Goal: Information Seeking & Learning: Learn about a topic

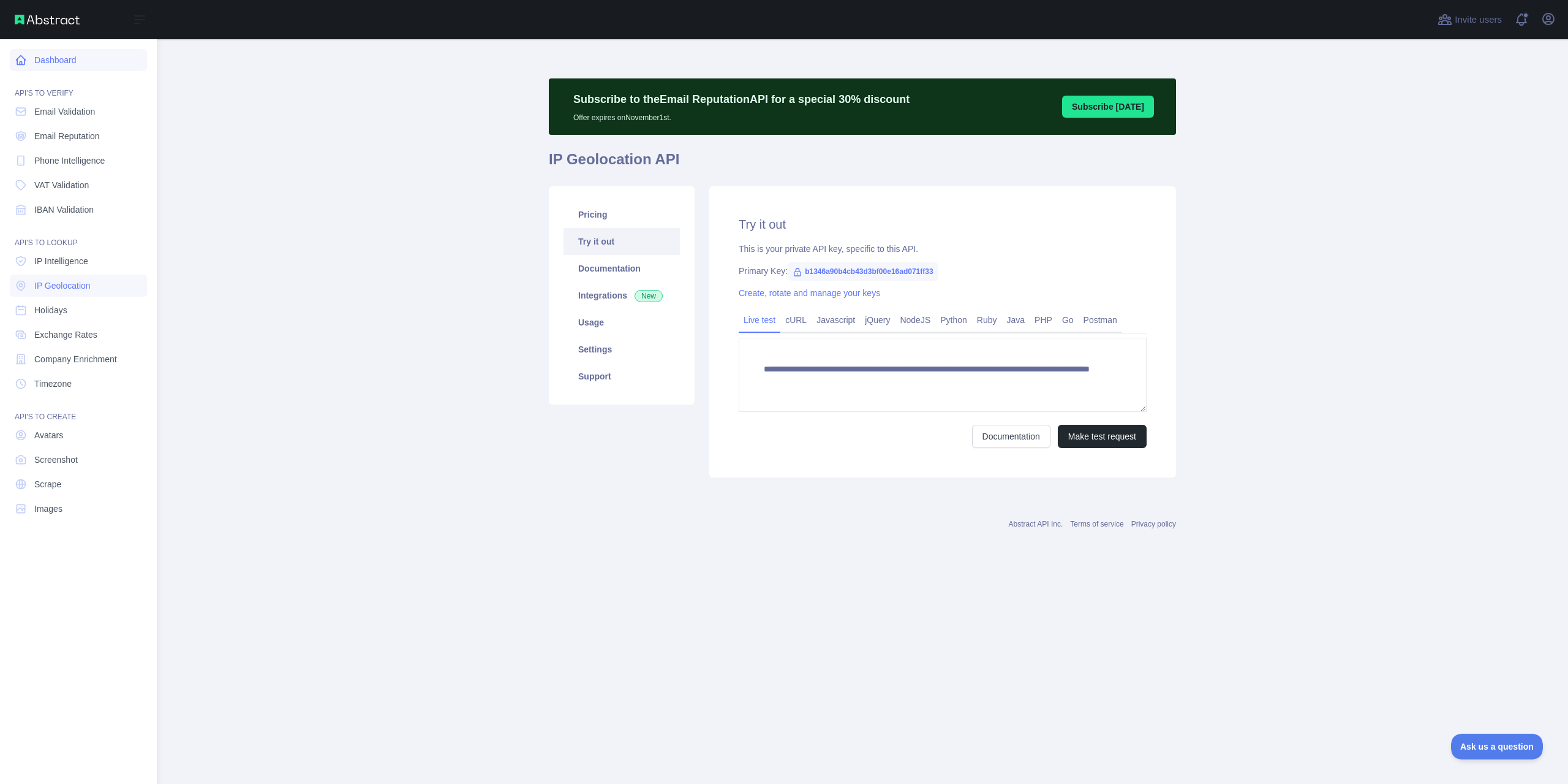
click at [26, 62] on icon at bounding box center [20, 60] width 13 height 13
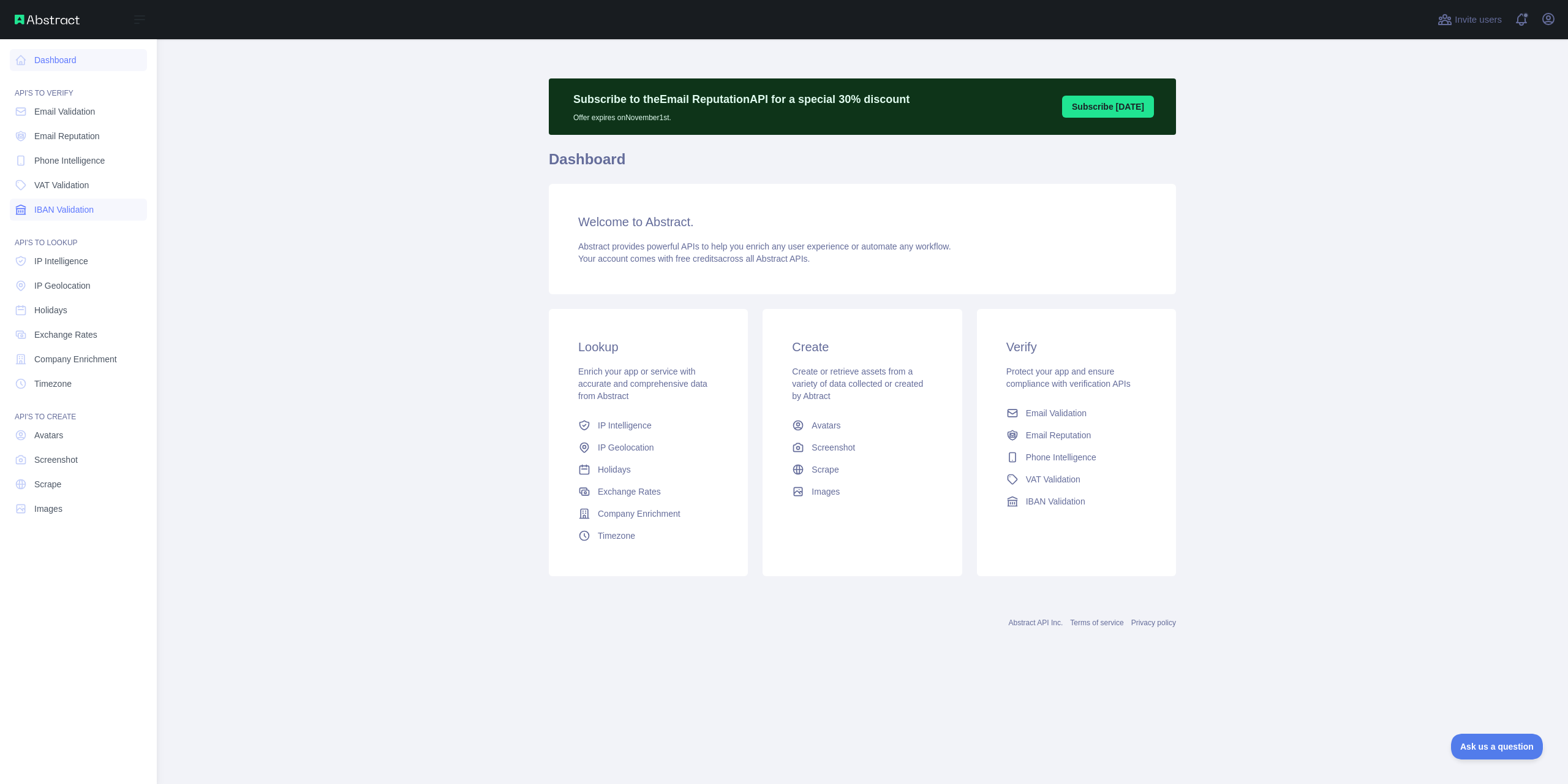
click at [61, 207] on span "IBAN Validation" at bounding box center [64, 209] width 60 height 13
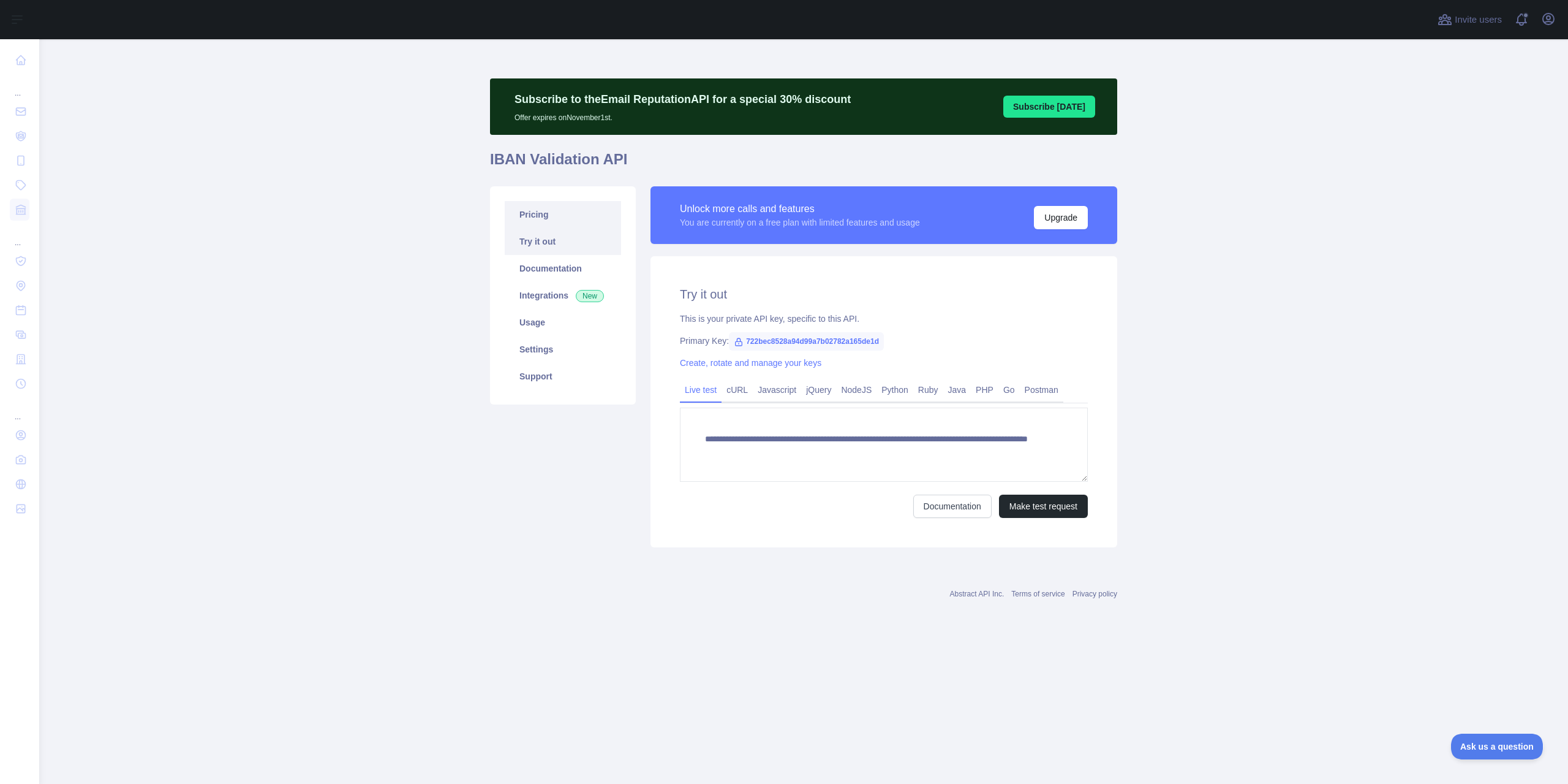
click at [559, 215] on link "Pricing" at bounding box center [562, 215] width 116 height 27
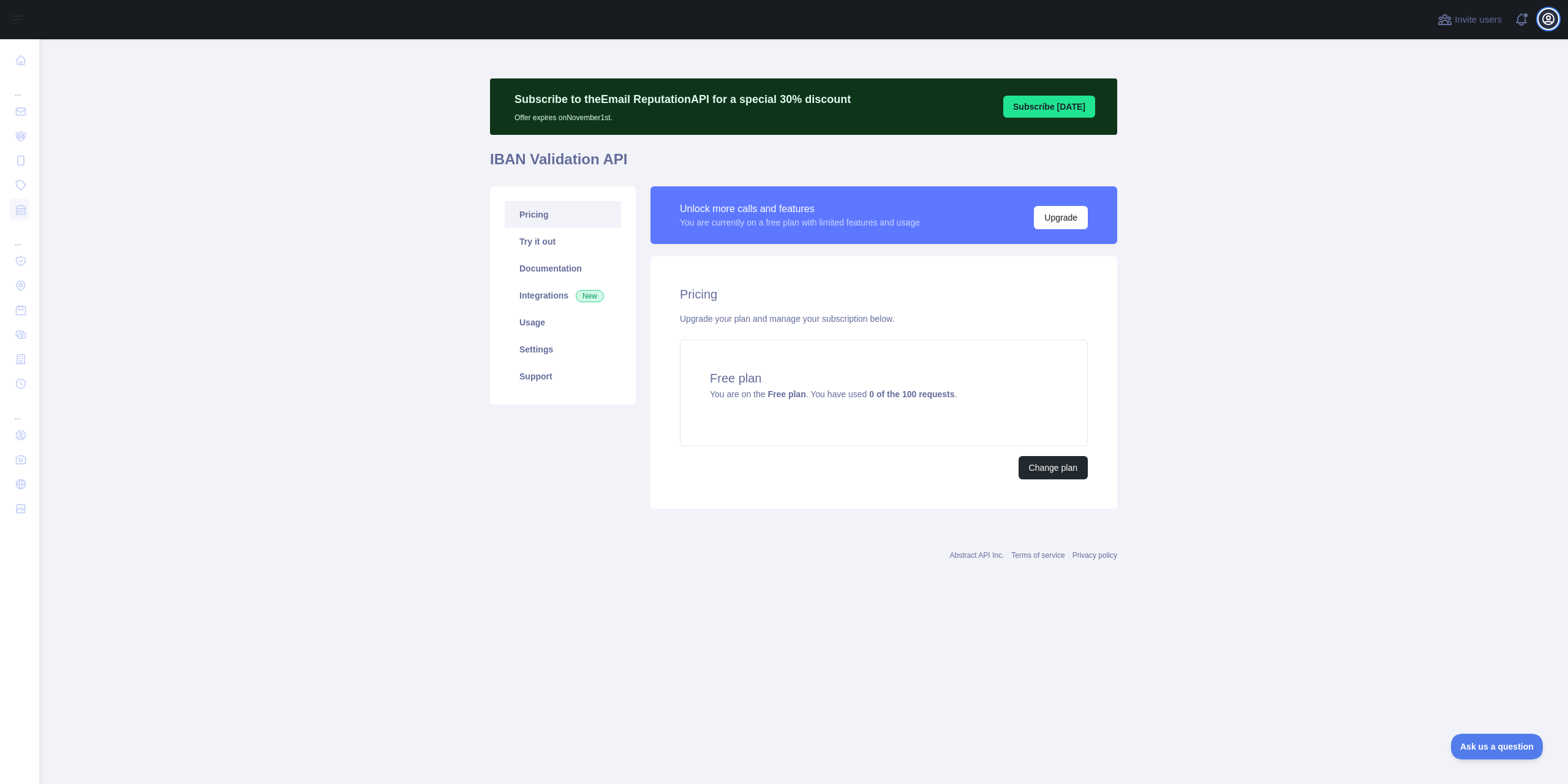
click at [1546, 19] on icon "button" at bounding box center [1548, 18] width 14 height 14
click at [1453, 136] on button "Billing" at bounding box center [1490, 133] width 138 height 22
click at [1068, 215] on button "Upgrade" at bounding box center [1061, 218] width 54 height 23
click at [1548, 19] on icon "button" at bounding box center [1548, 18] width 14 height 14
click at [549, 244] on link "Try it out" at bounding box center [562, 242] width 116 height 27
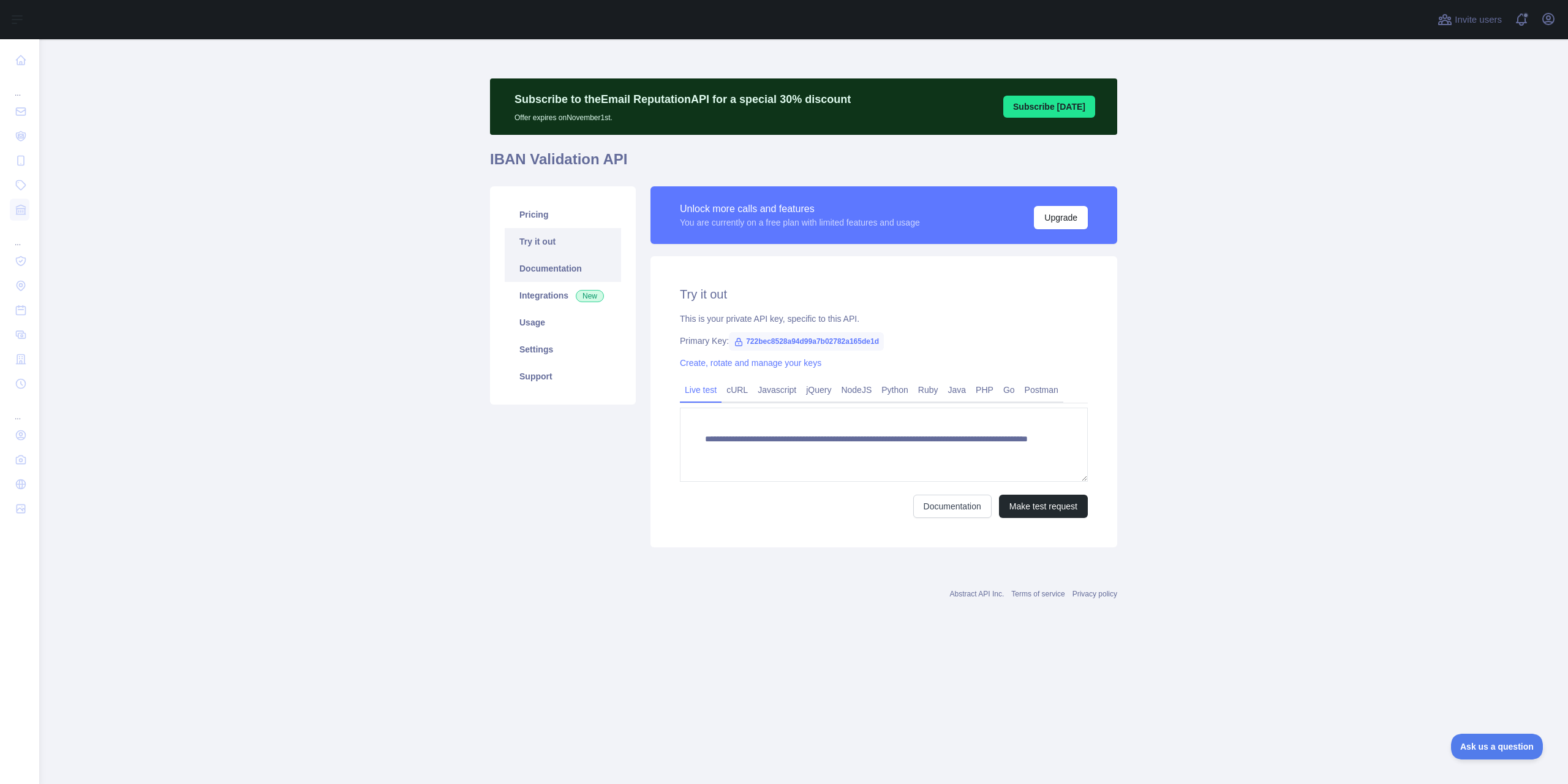
click at [525, 279] on link "Documentation" at bounding box center [562, 269] width 116 height 27
click at [527, 327] on link "Usage" at bounding box center [562, 323] width 116 height 27
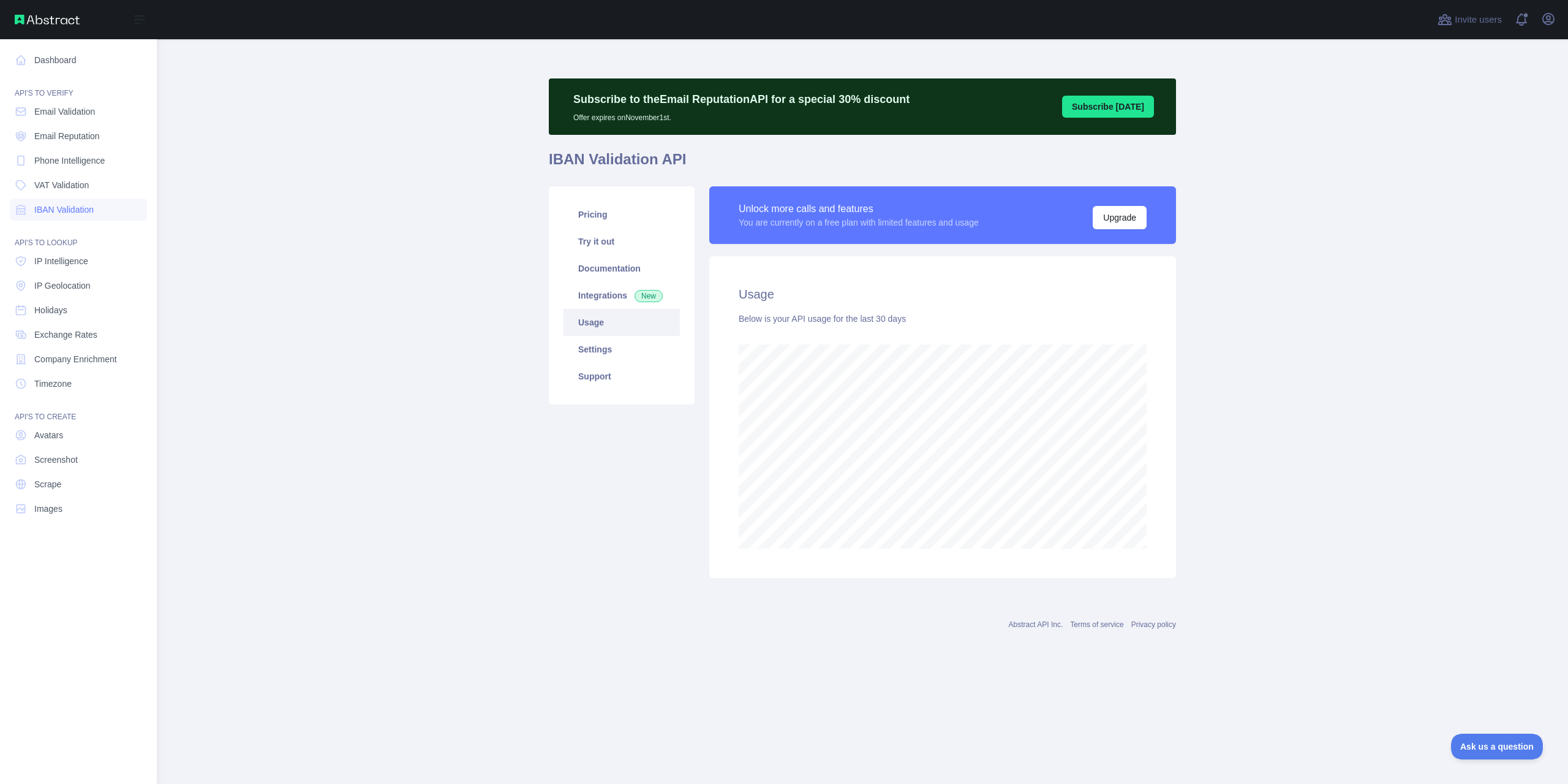
scroll to position [612309, 611267]
click at [17, 57] on icon at bounding box center [20, 60] width 13 height 13
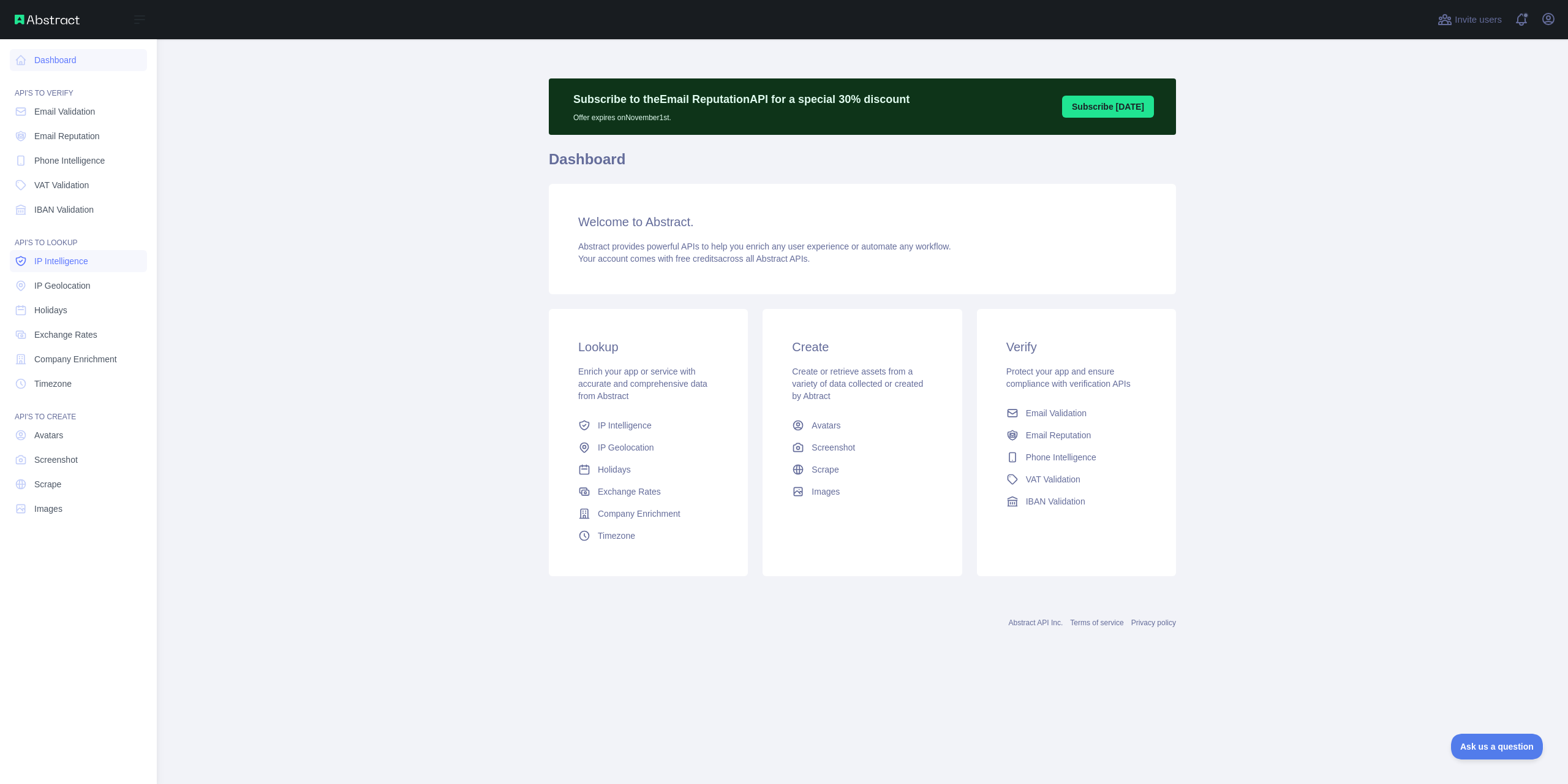
click at [68, 262] on span "IP Intelligence" at bounding box center [62, 261] width 54 height 13
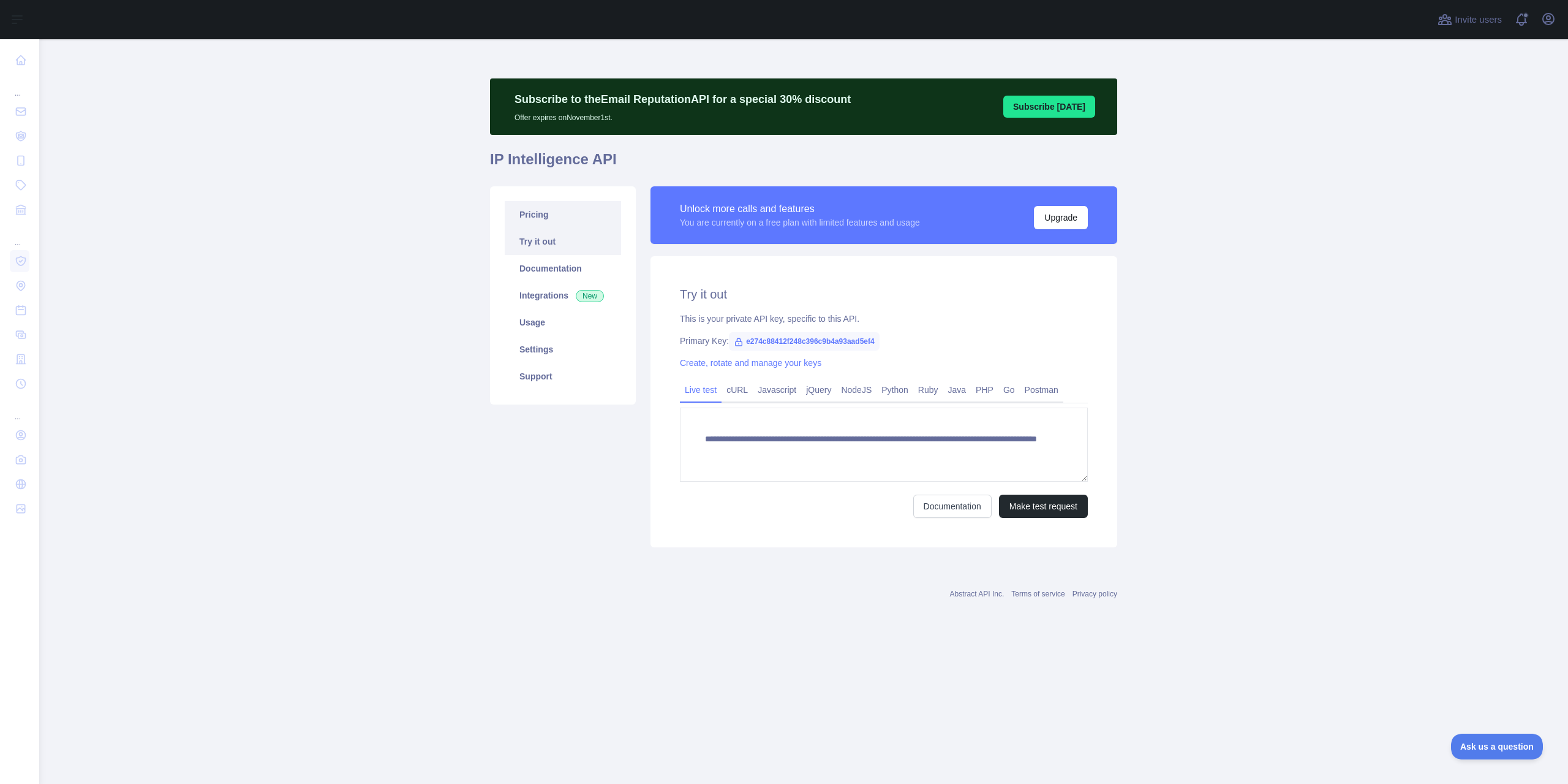
click at [583, 211] on link "Pricing" at bounding box center [562, 215] width 116 height 27
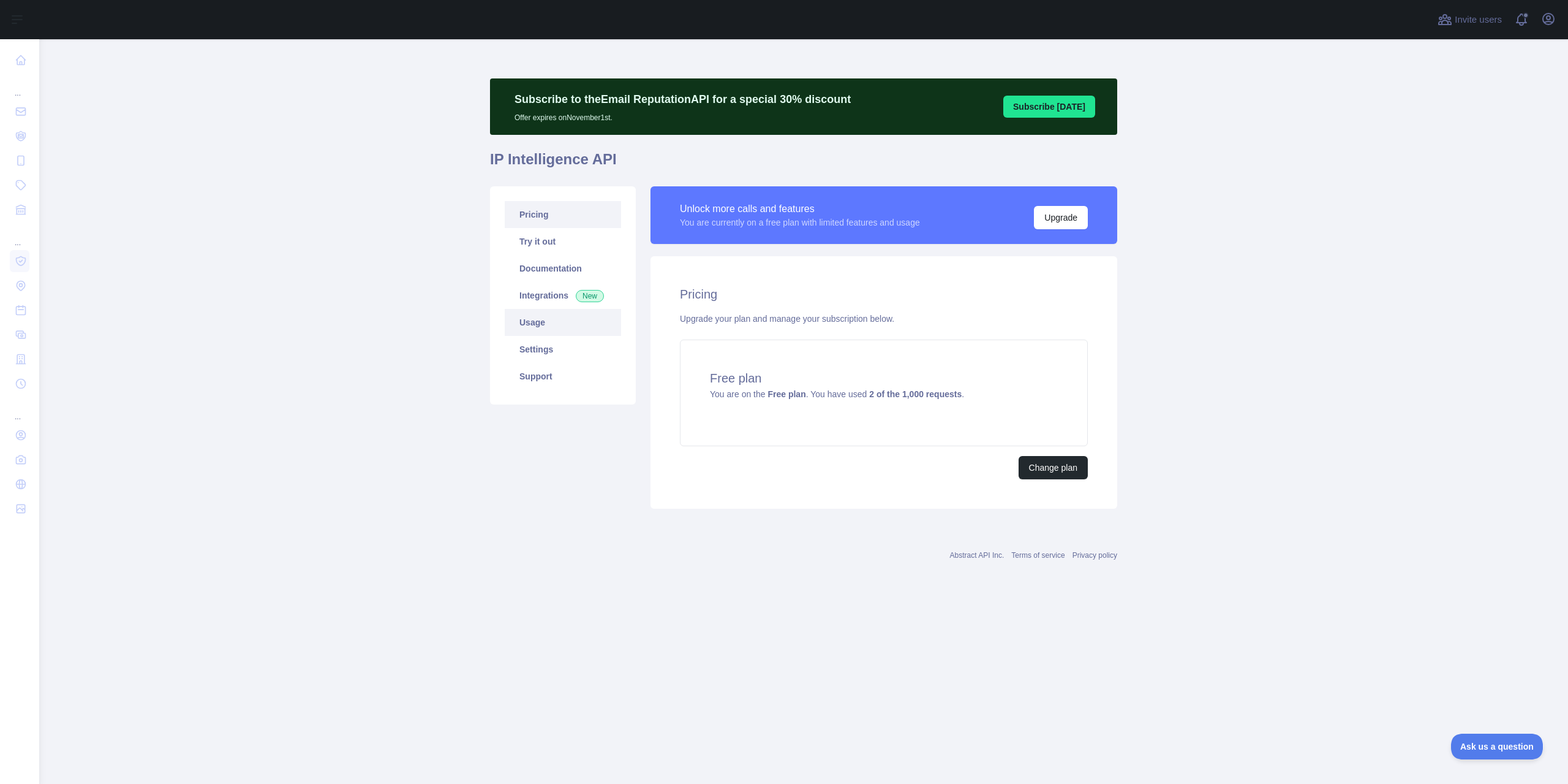
click at [534, 328] on link "Usage" at bounding box center [562, 323] width 116 height 27
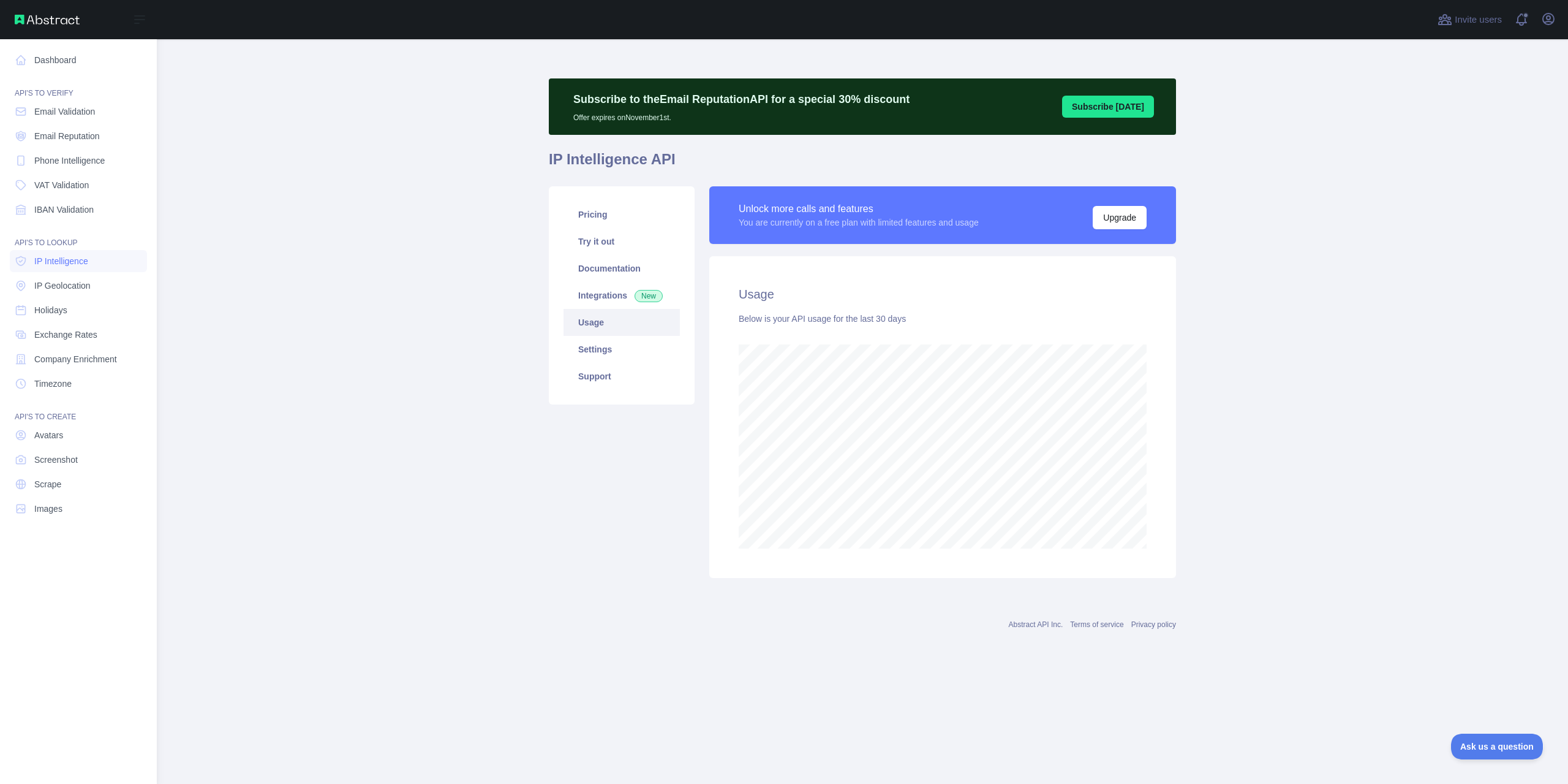
scroll to position [612309, 611267]
click at [67, 282] on span "IP Geolocation" at bounding box center [63, 285] width 57 height 13
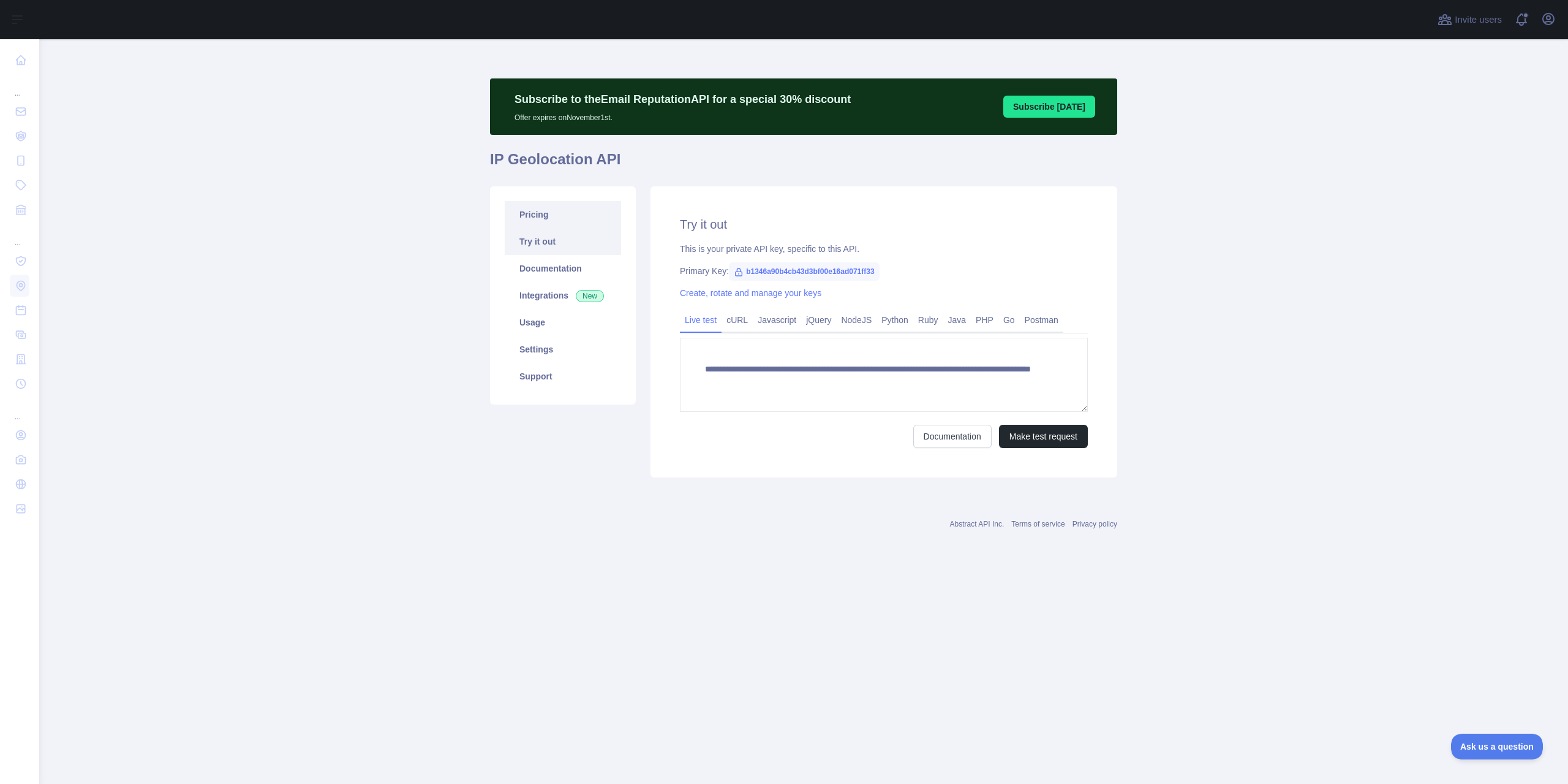
click at [538, 215] on link "Pricing" at bounding box center [562, 215] width 116 height 27
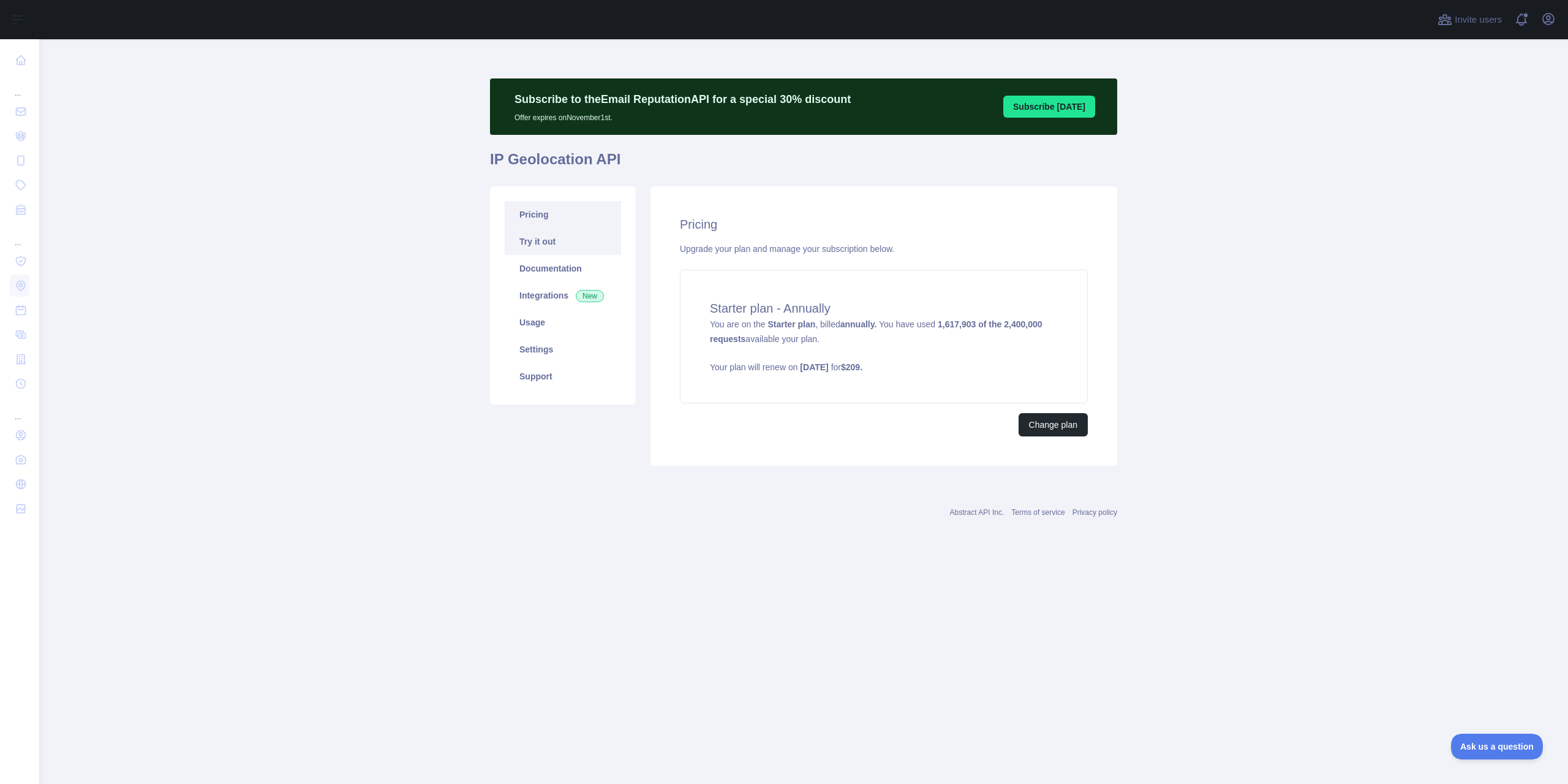
click at [525, 241] on link "Try it out" at bounding box center [562, 242] width 116 height 27
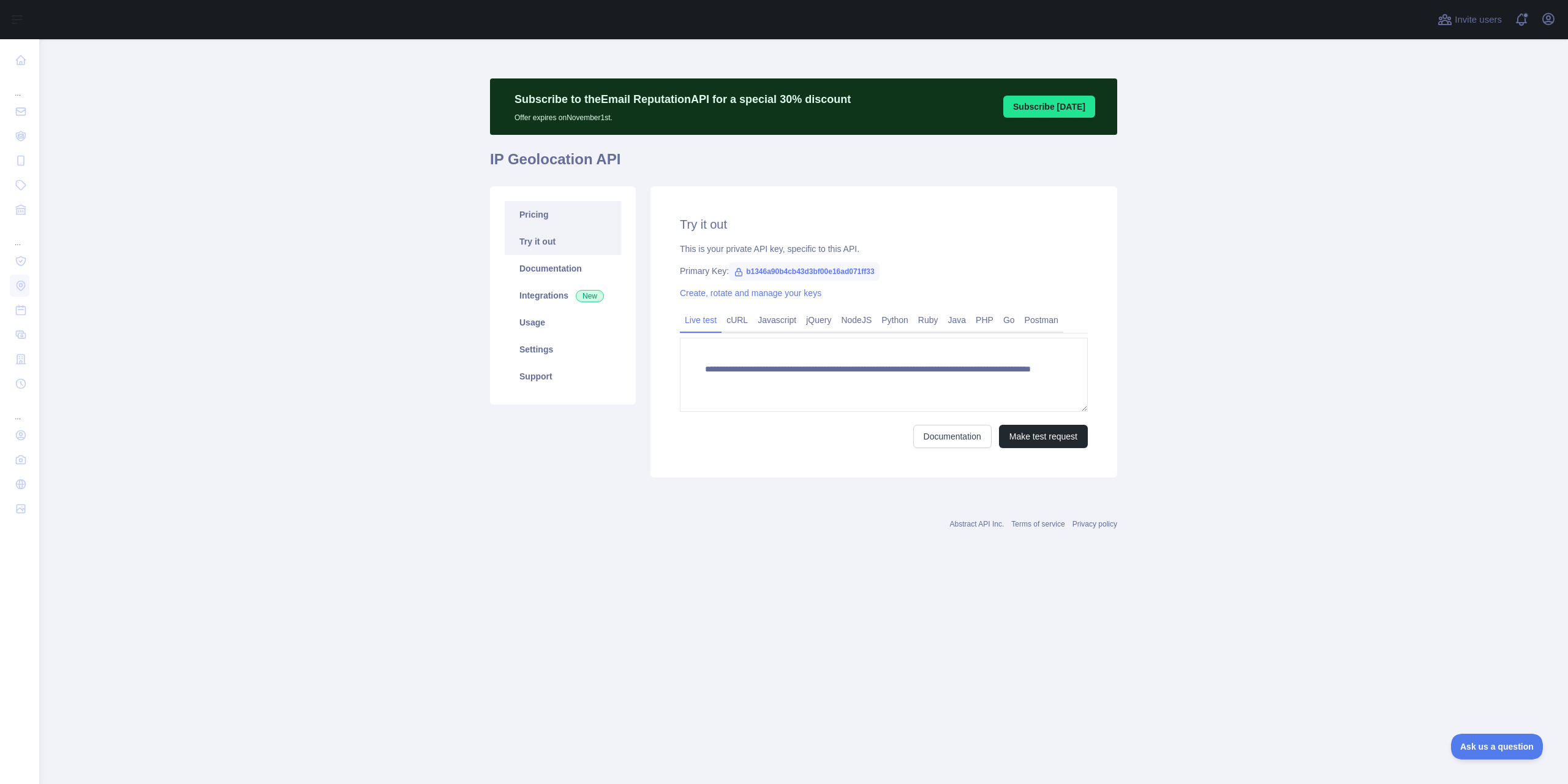
click at [520, 215] on link "Pricing" at bounding box center [562, 215] width 116 height 27
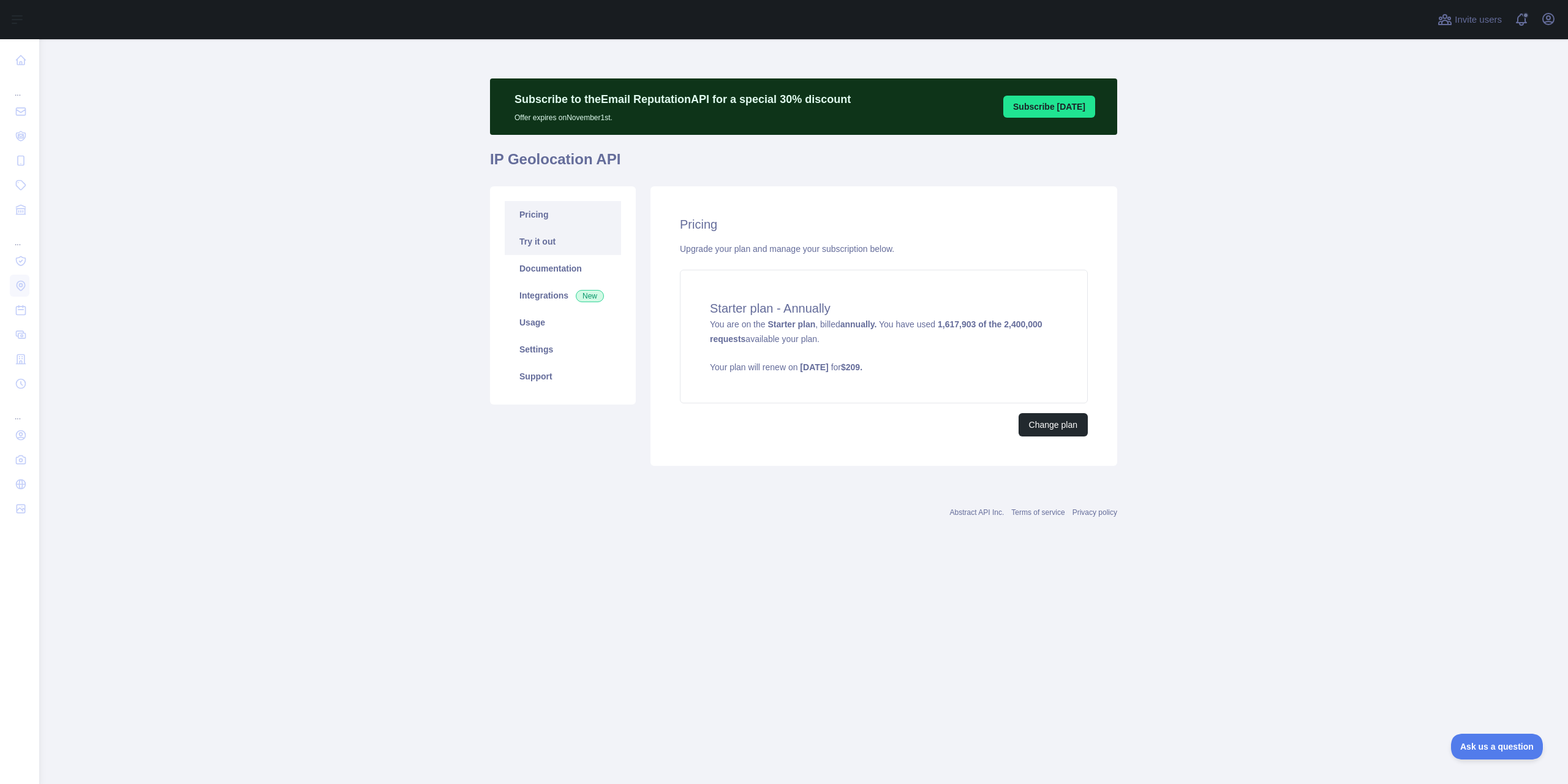
click at [526, 239] on link "Try it out" at bounding box center [562, 242] width 116 height 27
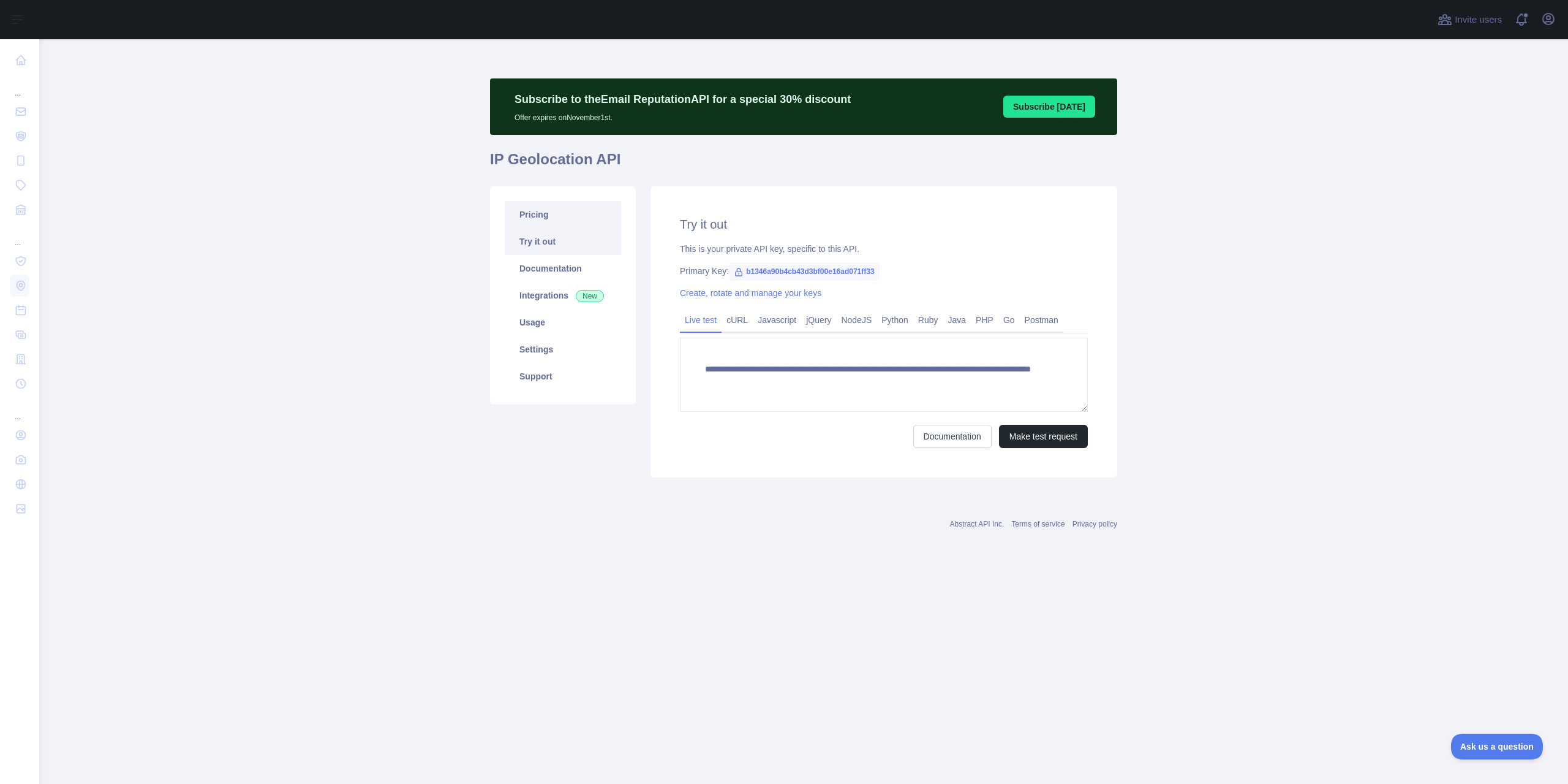
click at [531, 213] on link "Pricing" at bounding box center [562, 215] width 116 height 27
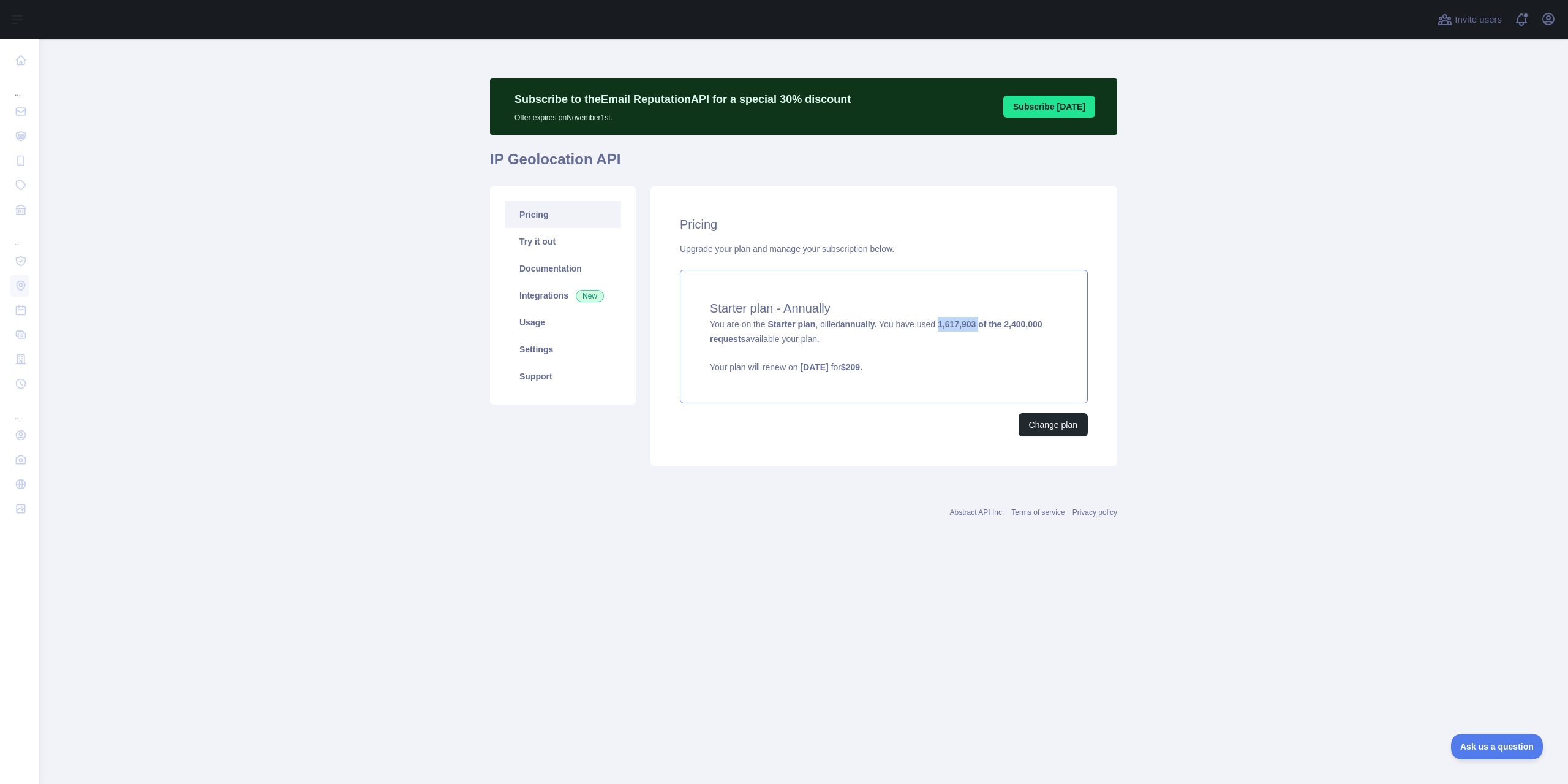
drag, startPoint x: 938, startPoint y: 325, endPoint x: 979, endPoint y: 326, distance: 41.0
click at [979, 326] on strong "1,617,903 of the 2,400,000 requests" at bounding box center [877, 331] width 333 height 24
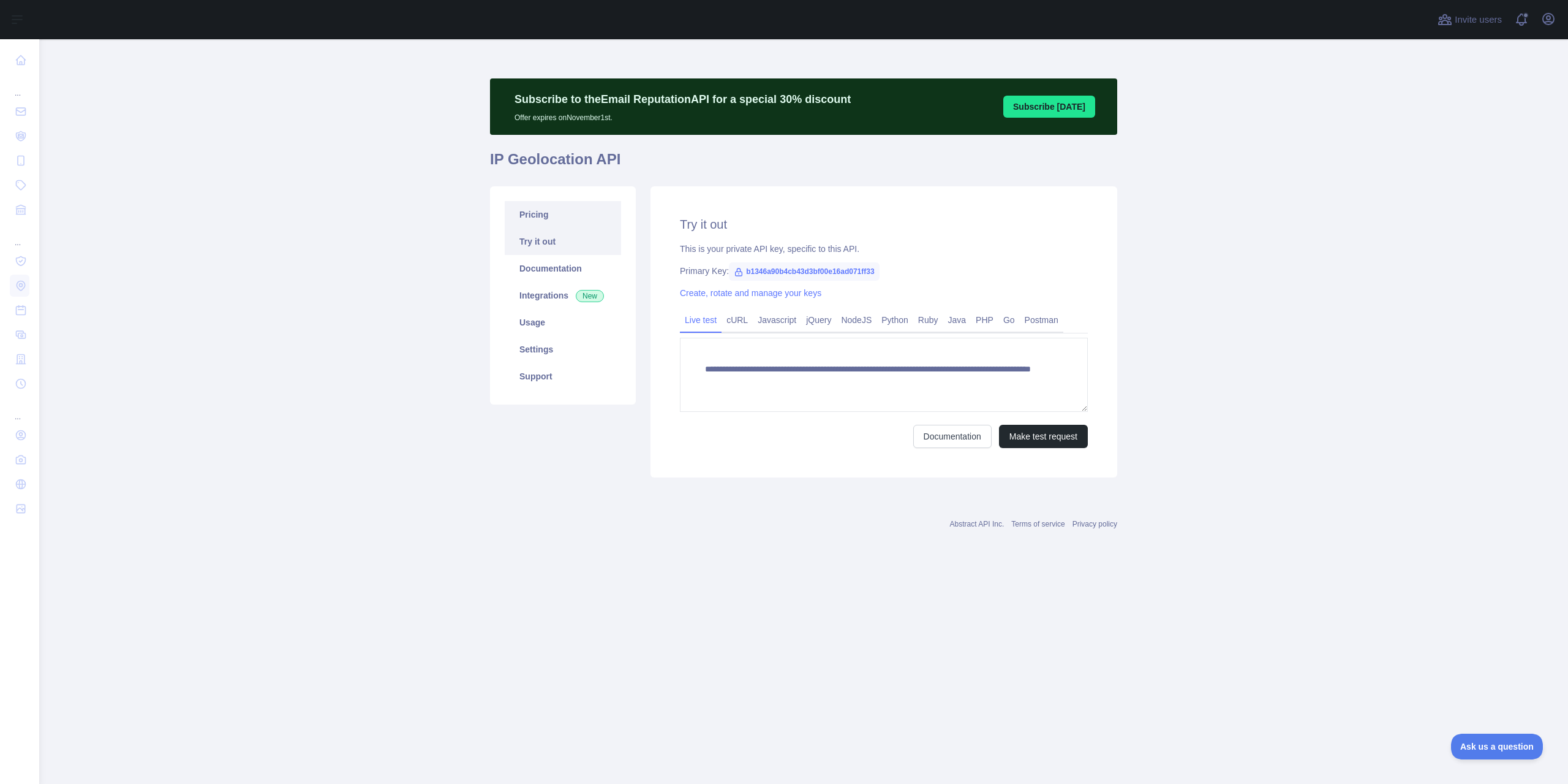
click at [538, 215] on link "Pricing" at bounding box center [562, 215] width 116 height 27
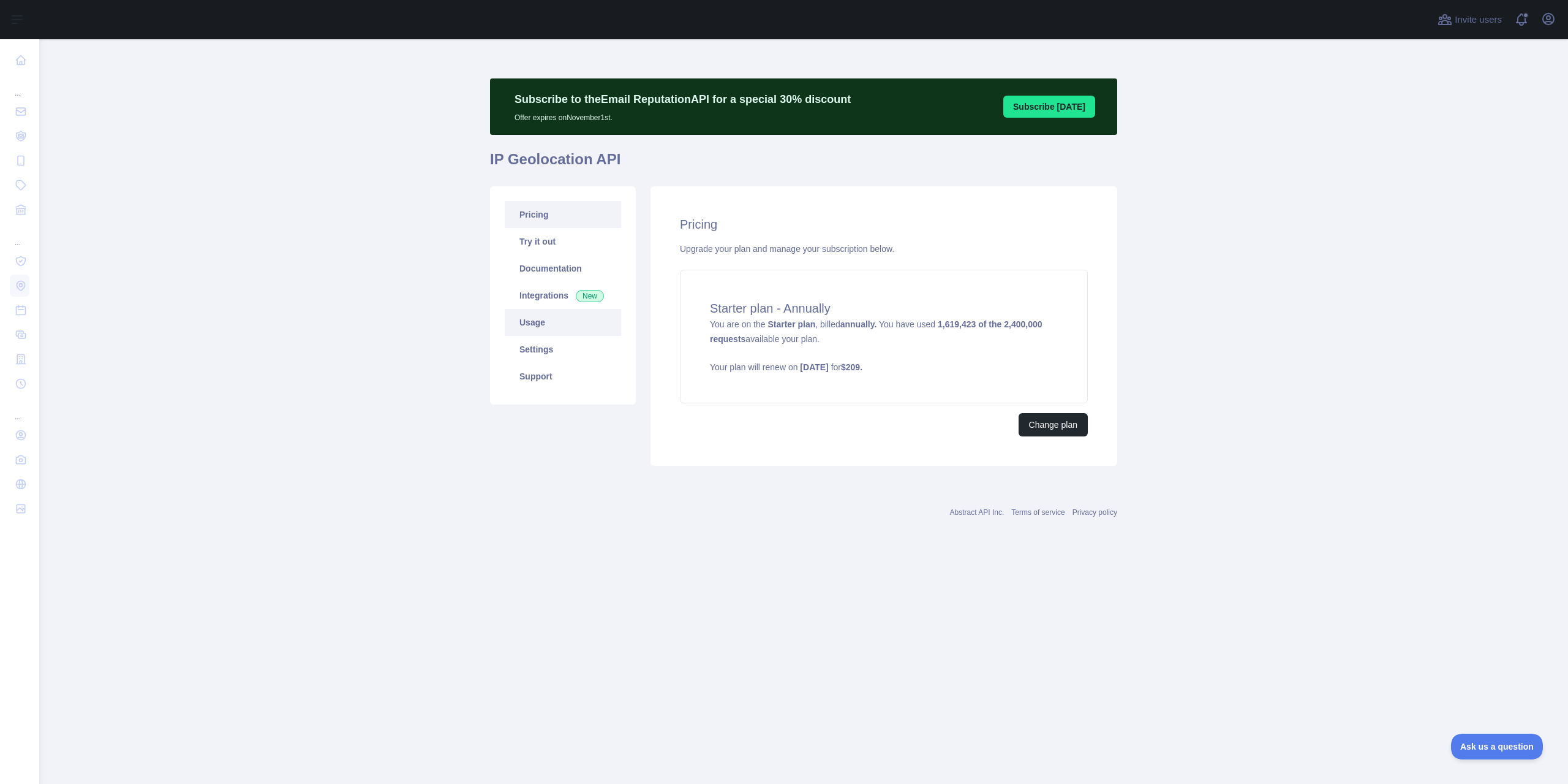
click at [532, 330] on link "Usage" at bounding box center [562, 323] width 116 height 27
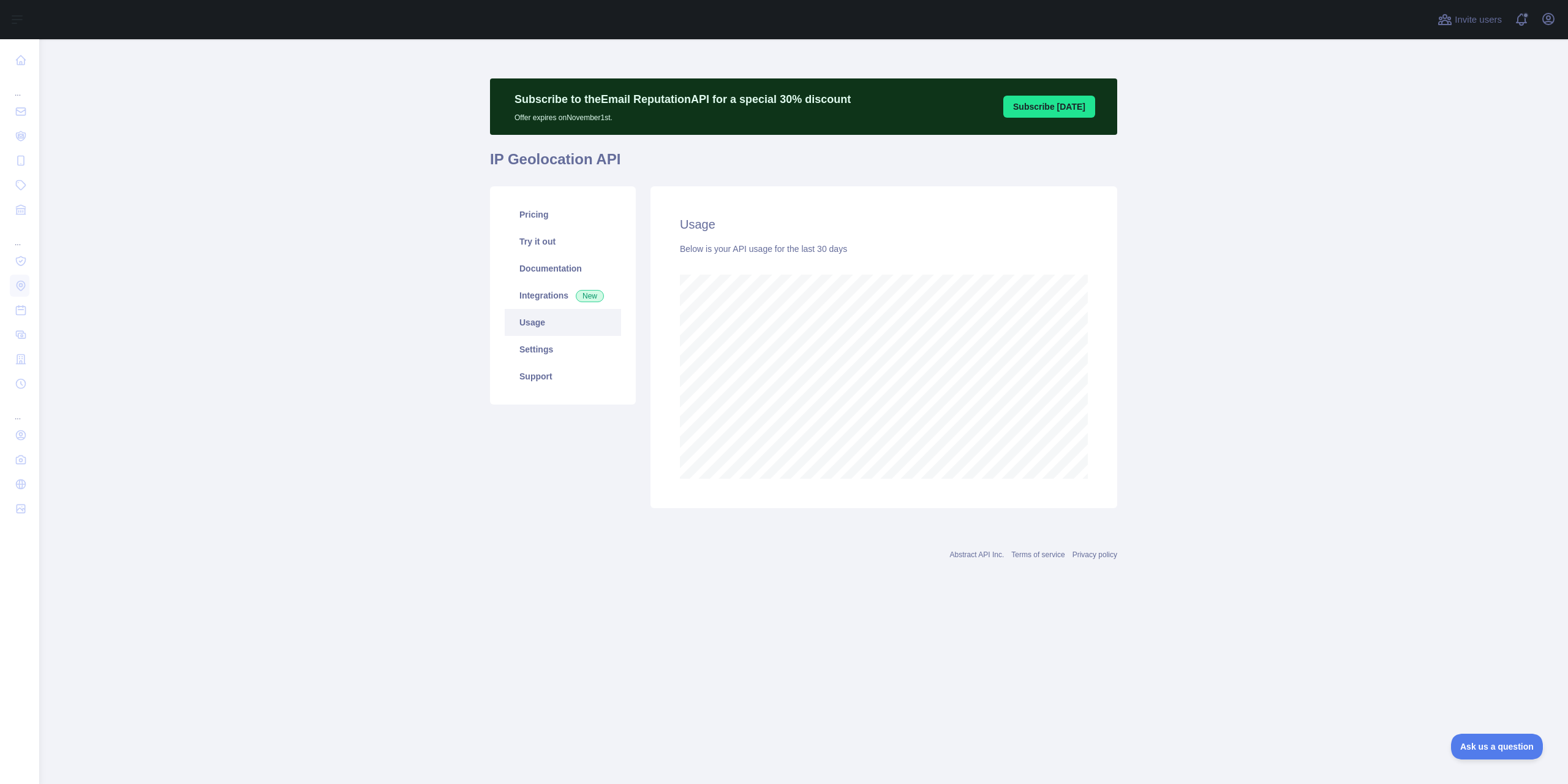
scroll to position [745, 1529]
click at [527, 224] on link "Pricing" at bounding box center [562, 215] width 116 height 27
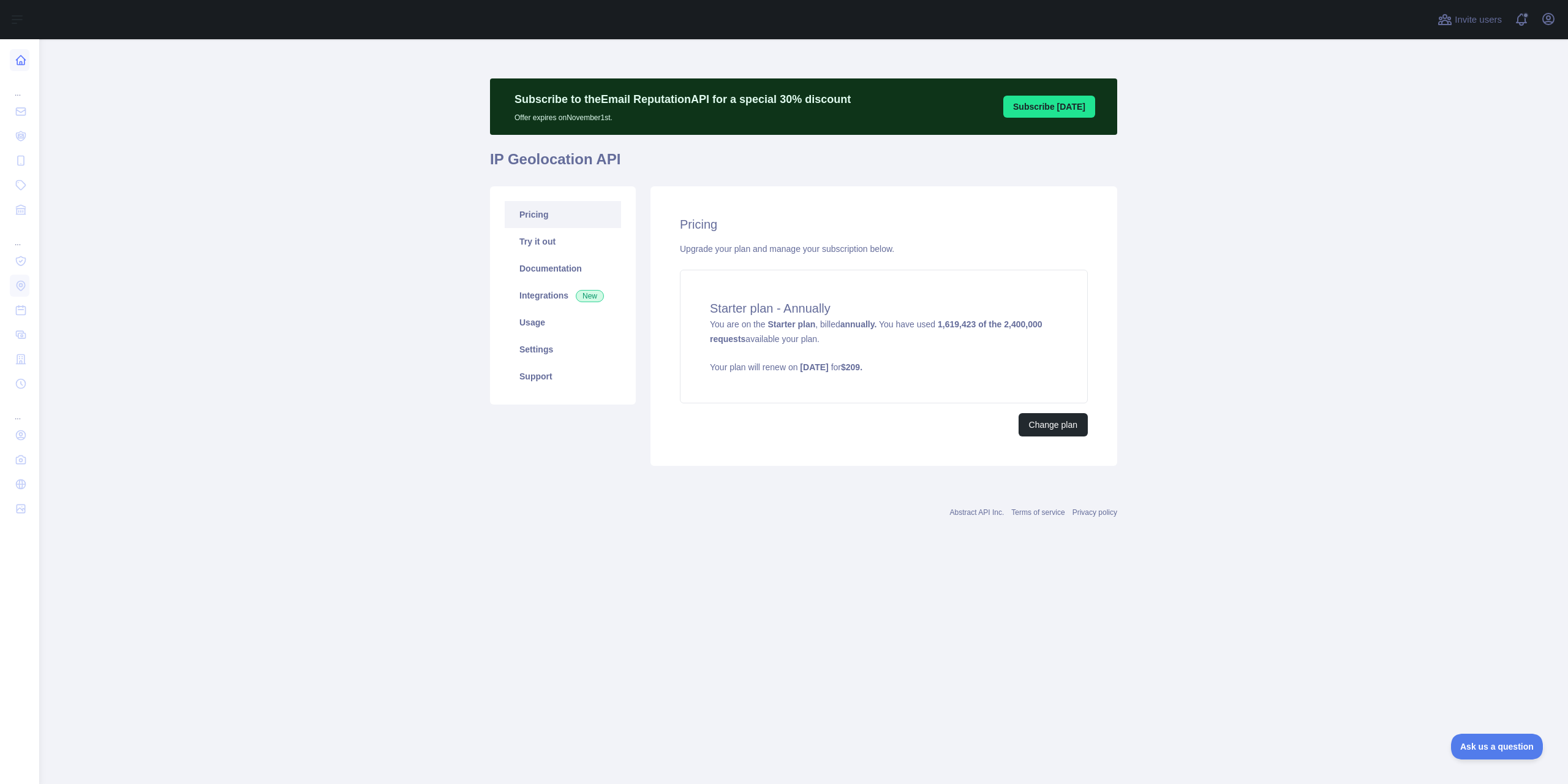
click at [23, 57] on icon at bounding box center [20, 60] width 13 height 13
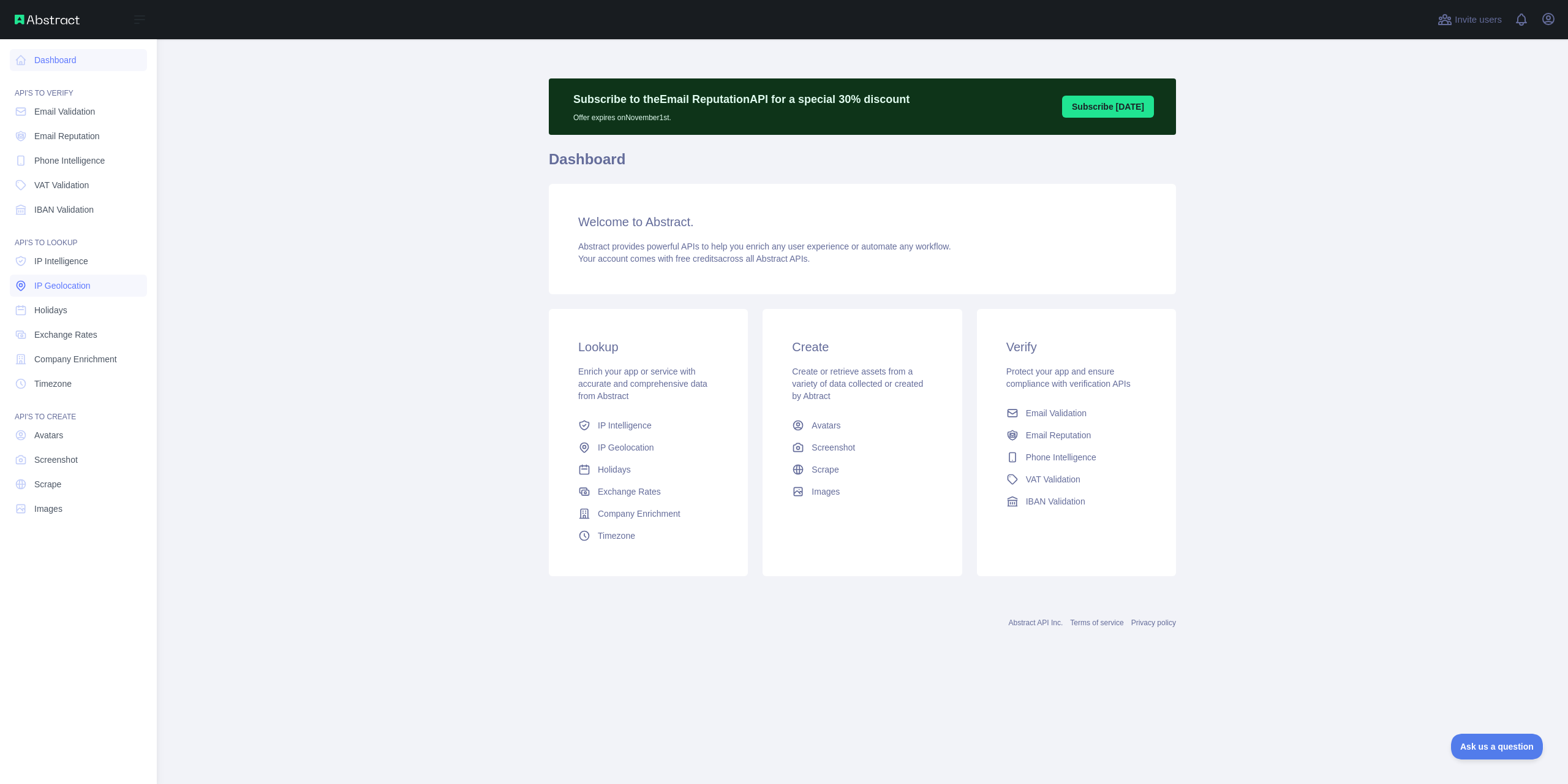
click at [43, 295] on link "IP Geolocation" at bounding box center [78, 285] width 138 height 22
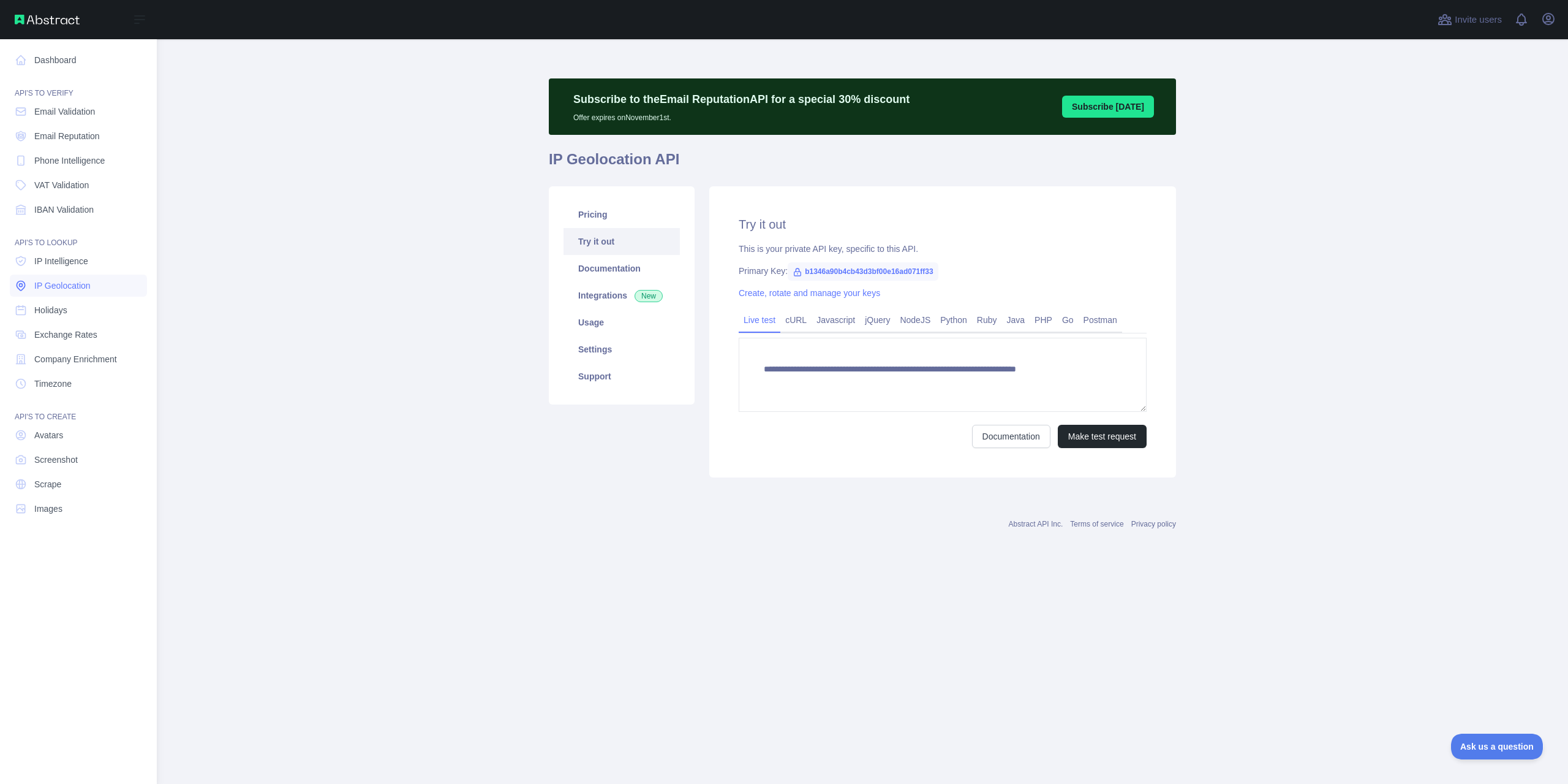
type textarea "**********"
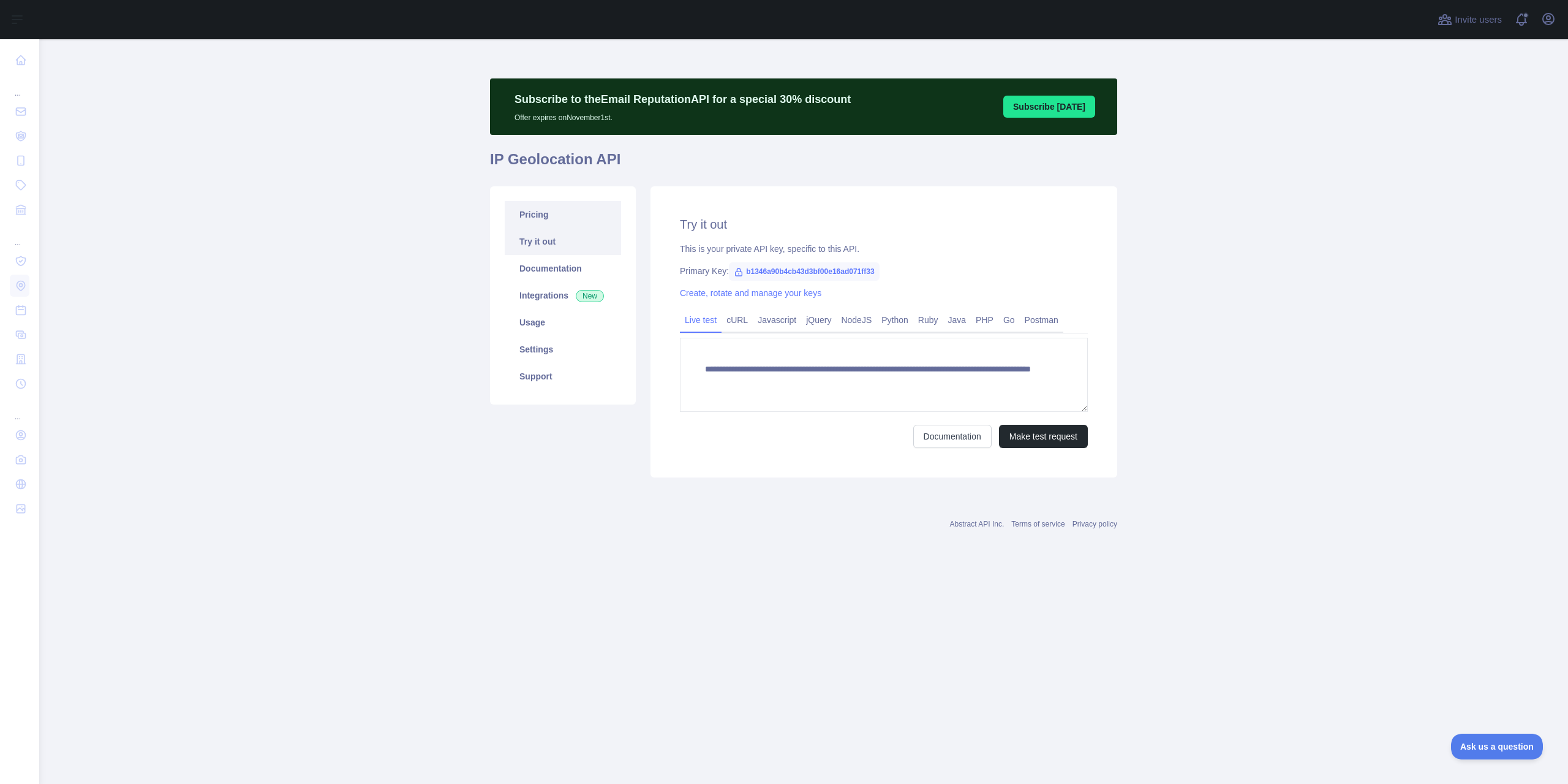
click at [582, 214] on link "Pricing" at bounding box center [562, 215] width 116 height 27
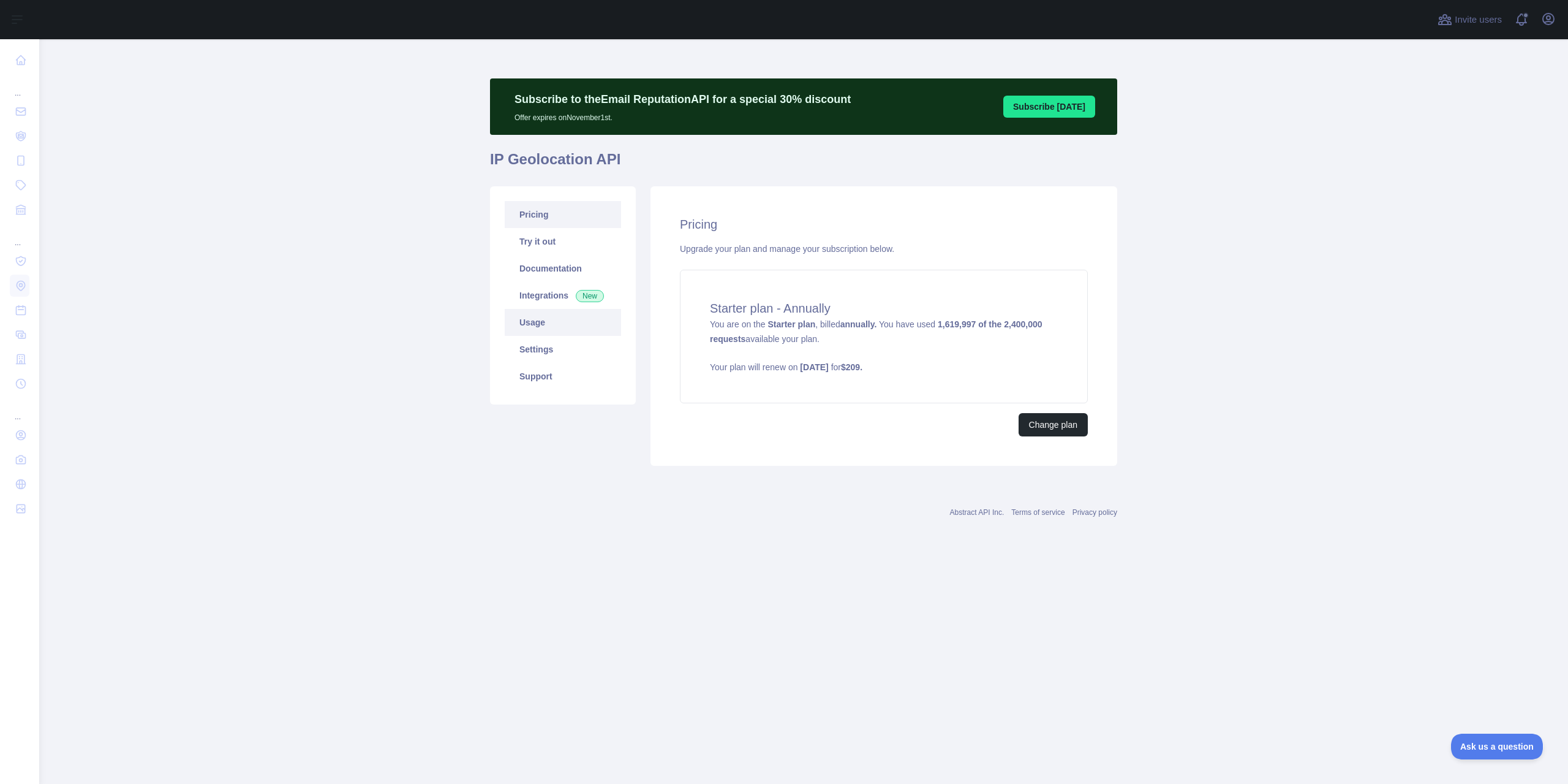
click at [531, 322] on link "Usage" at bounding box center [562, 323] width 116 height 27
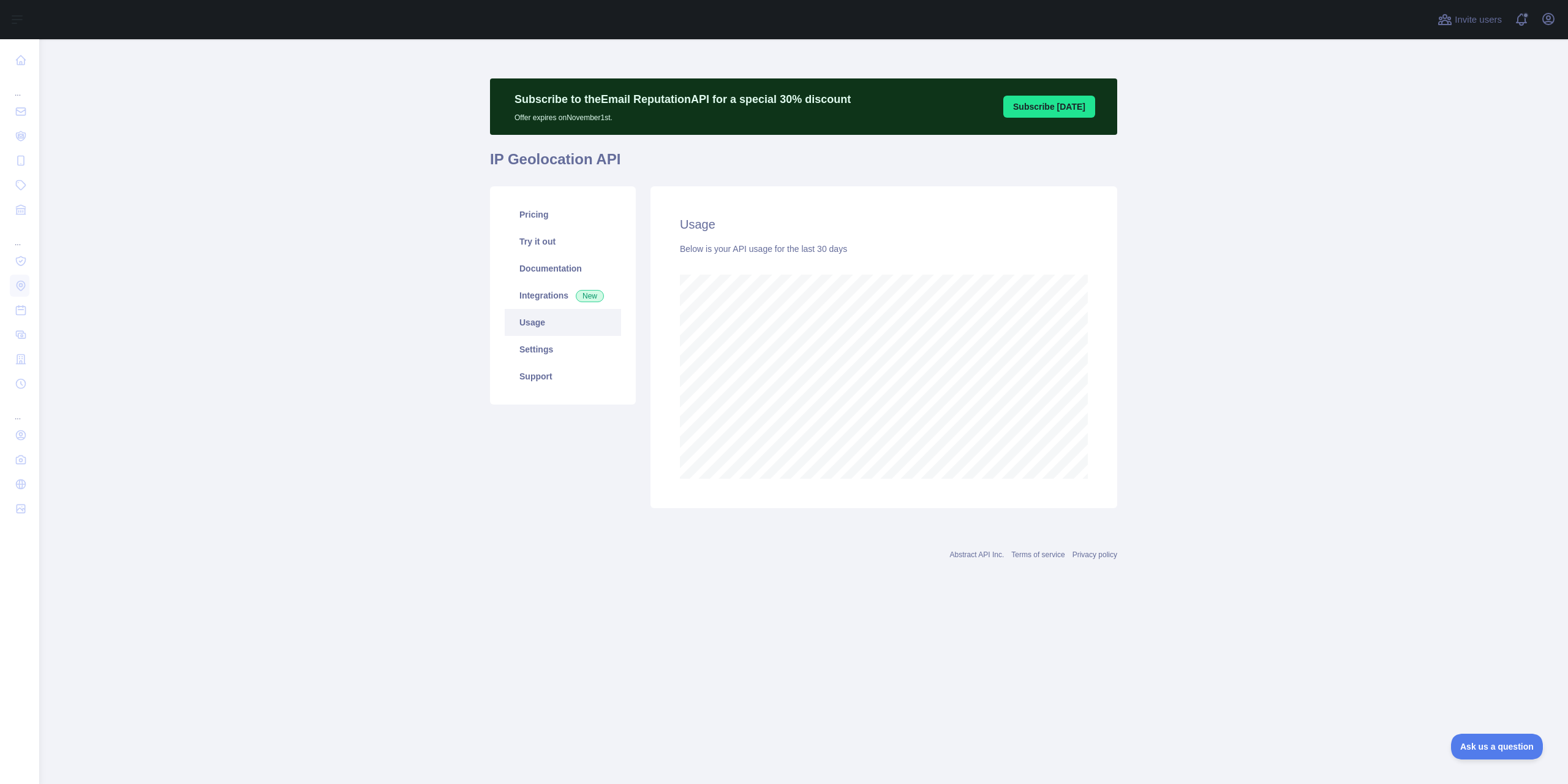
scroll to position [745, 1529]
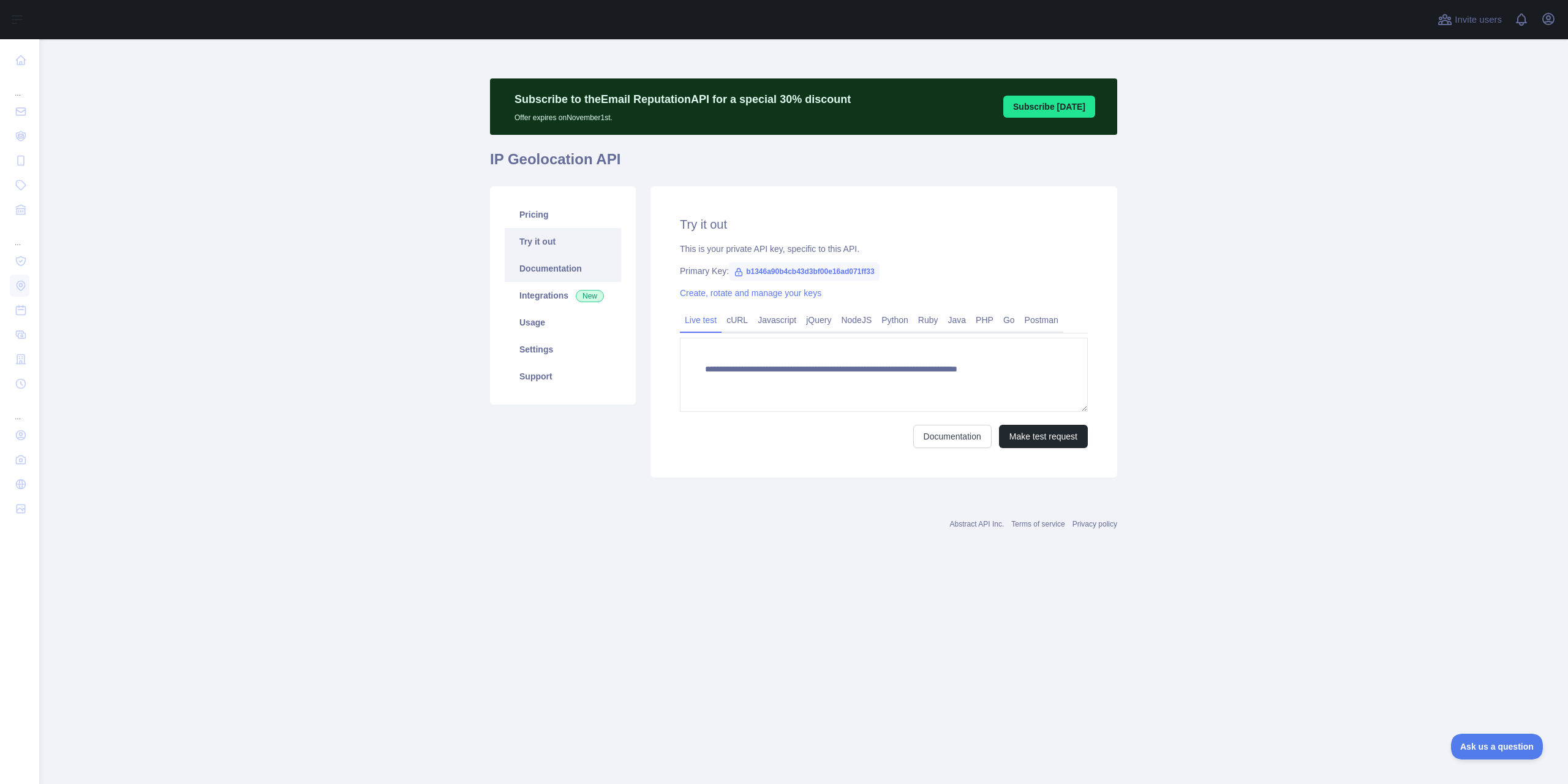
click at [532, 268] on link "Documentation" at bounding box center [562, 269] width 116 height 27
click at [540, 322] on link "Usage" at bounding box center [562, 323] width 116 height 27
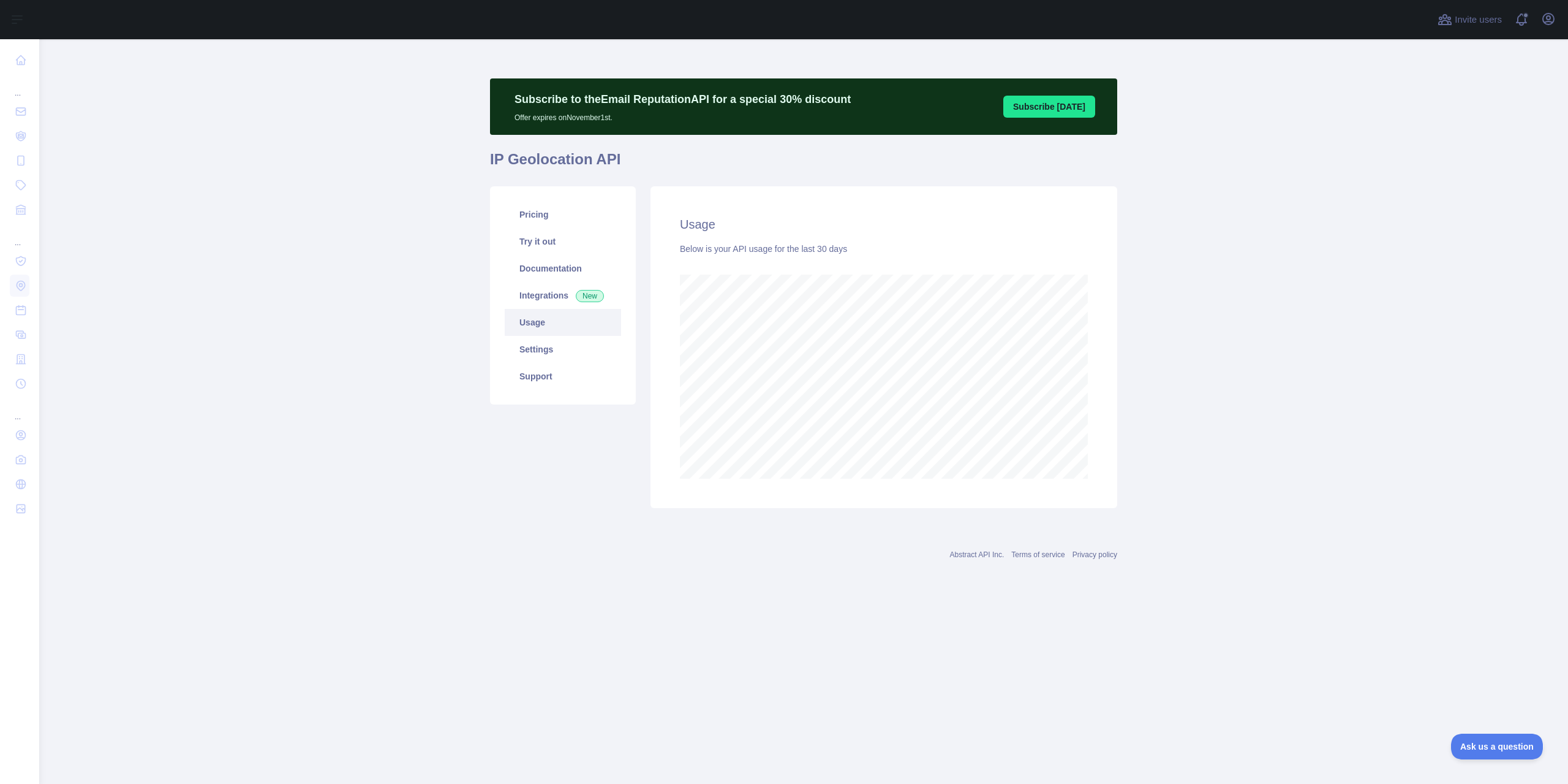
scroll to position [745, 1529]
click at [552, 218] on link "Pricing" at bounding box center [562, 215] width 116 height 27
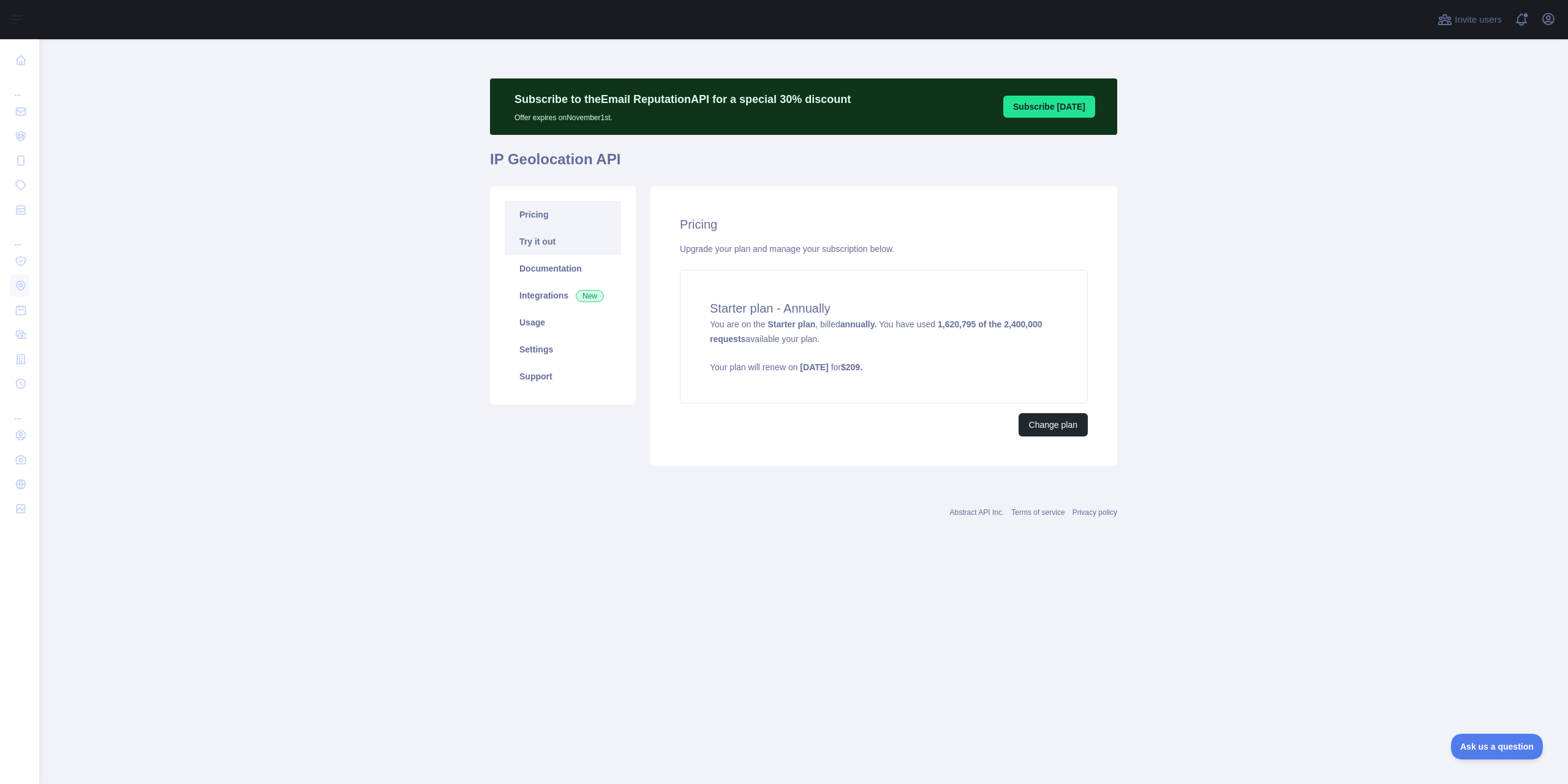
click at [551, 236] on link "Try it out" at bounding box center [562, 242] width 116 height 27
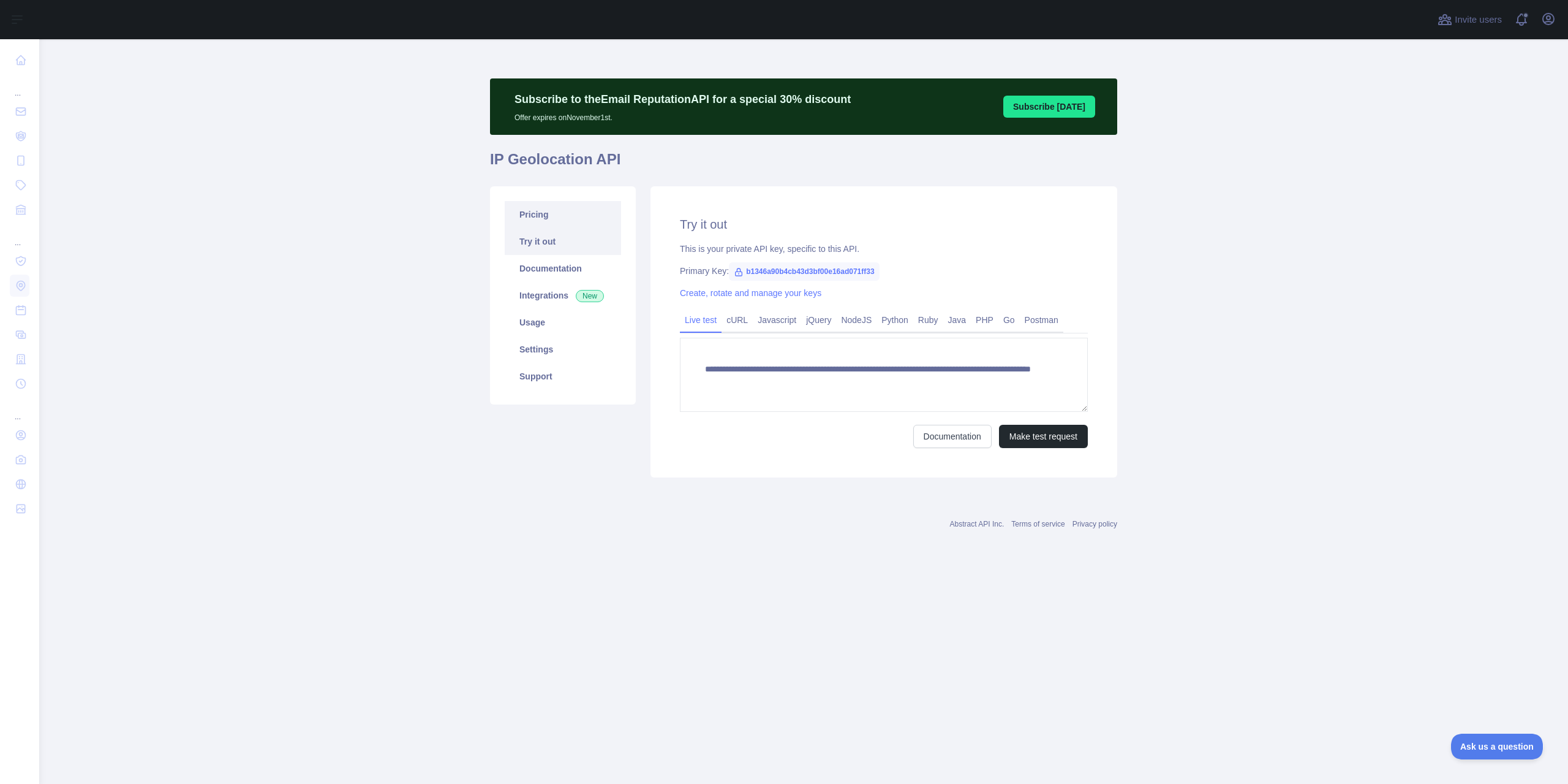
click at [553, 215] on link "Pricing" at bounding box center [562, 215] width 116 height 27
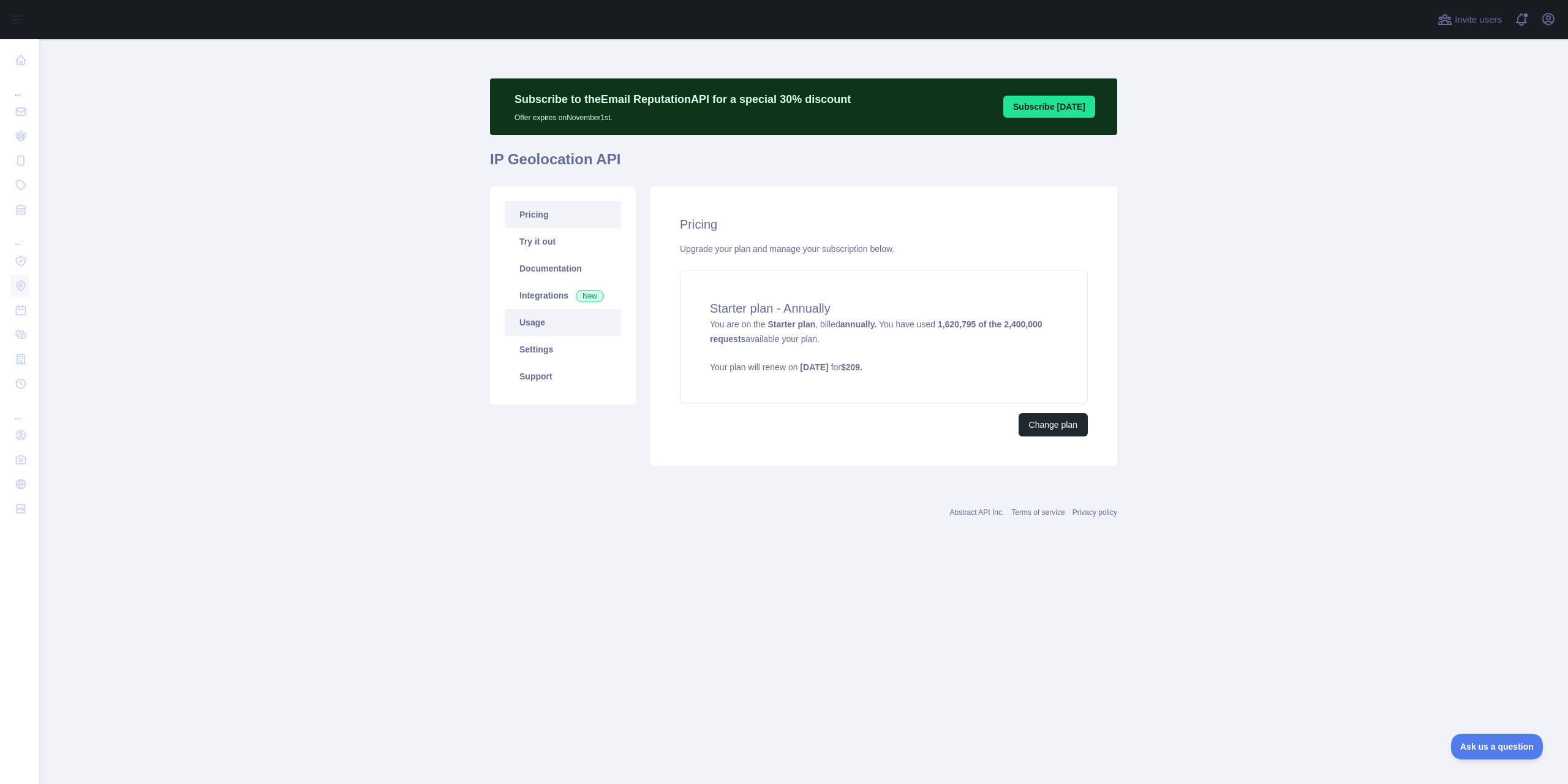
click at [543, 331] on link "Usage" at bounding box center [562, 323] width 116 height 27
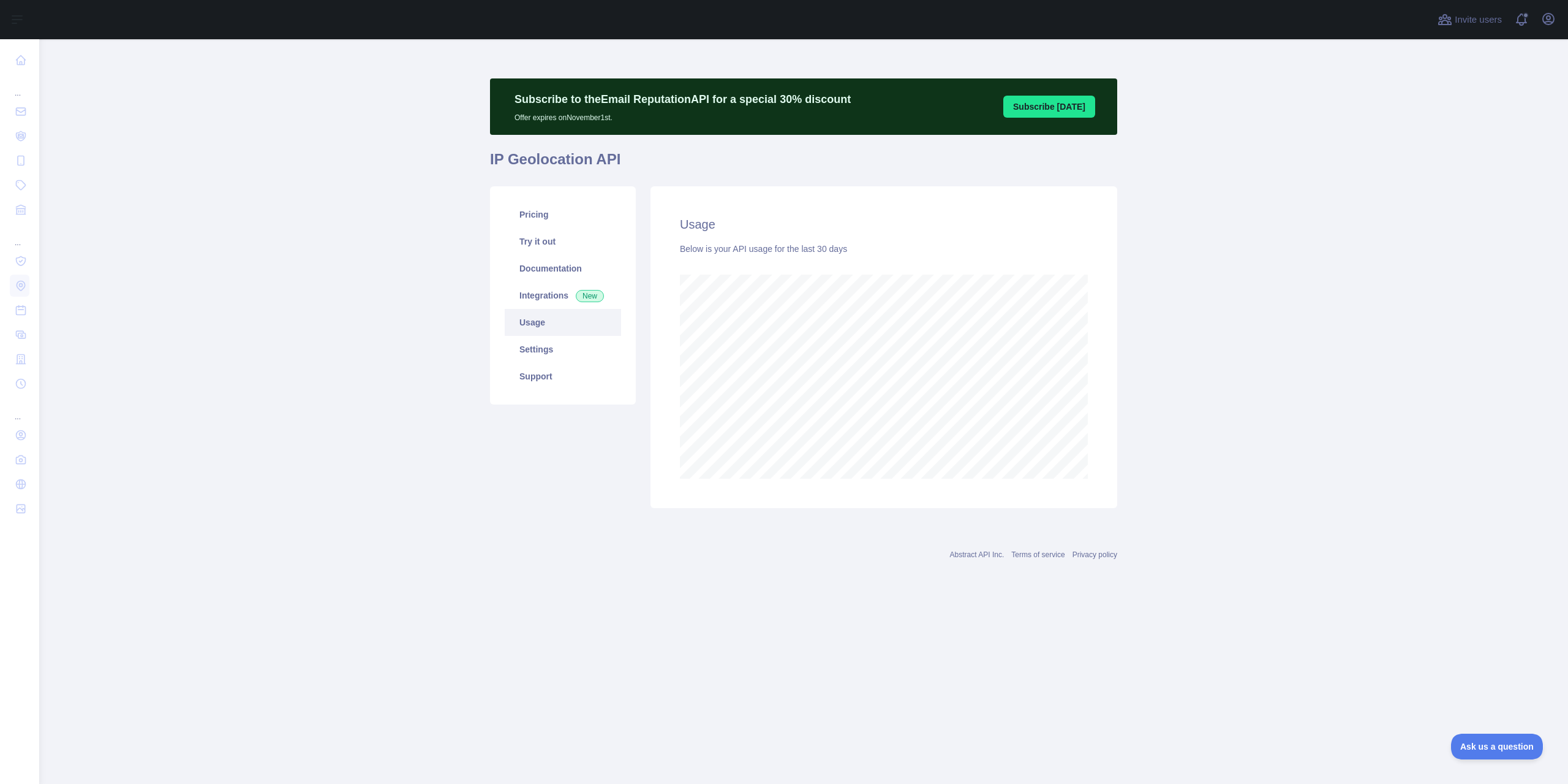
click at [543, 331] on link "Usage" at bounding box center [562, 323] width 116 height 27
